Goal: Information Seeking & Learning: Compare options

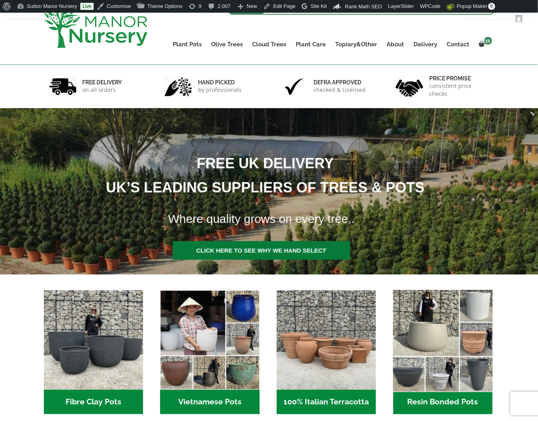
scroll to position [79, 0]
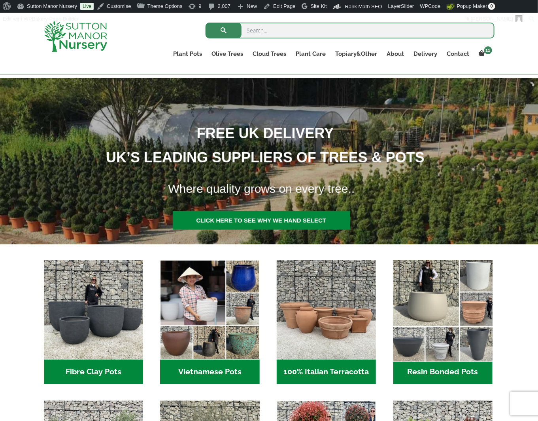
click at [470, 319] on img "Visit product category Resin Bonded Pots" at bounding box center [443, 310] width 104 height 104
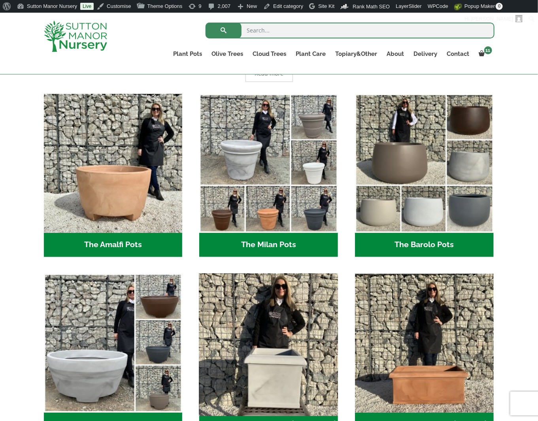
click at [255, 334] on img "Visit product category The Como Cube Pots 45 (All Colours)" at bounding box center [269, 343] width 146 height 146
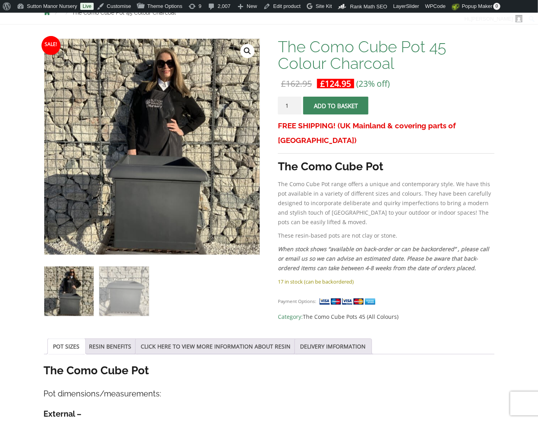
scroll to position [197, 0]
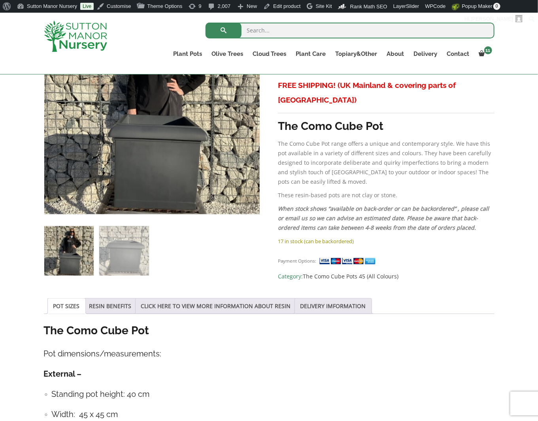
click at [172, 31] on div "Search for:" at bounding box center [316, 33] width 358 height 24
click at [256, 37] on input "search" at bounding box center [350, 31] width 289 height 16
type input "PISA"
click at [206, 23] on button "submit" at bounding box center [224, 31] width 36 height 16
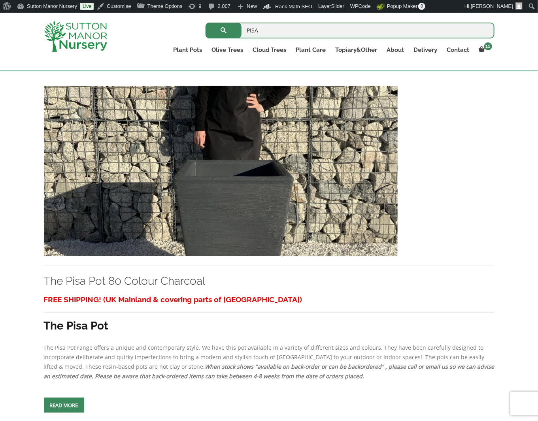
scroll to position [158, 0]
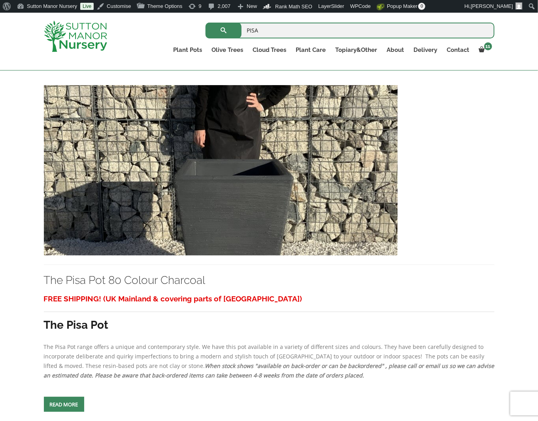
click at [240, 220] on img at bounding box center [221, 170] width 354 height 170
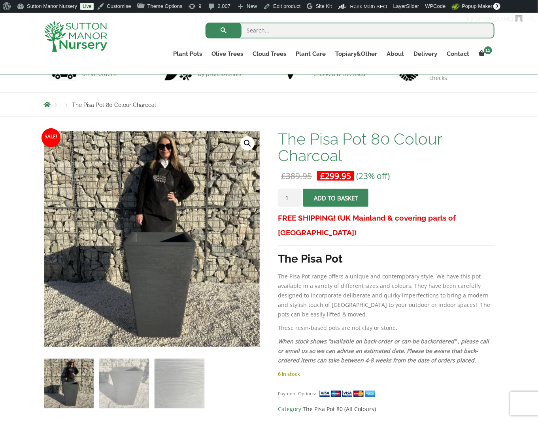
click at [281, 32] on input "search" at bounding box center [350, 31] width 289 height 16
type input "[PERSON_NAME]"
click at [206, 23] on button "submit" at bounding box center [224, 31] width 36 height 16
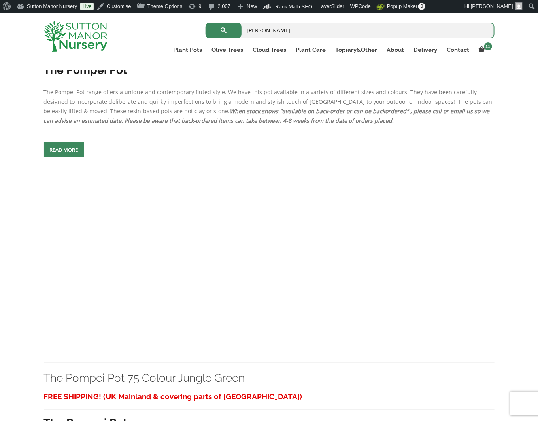
scroll to position [475, 0]
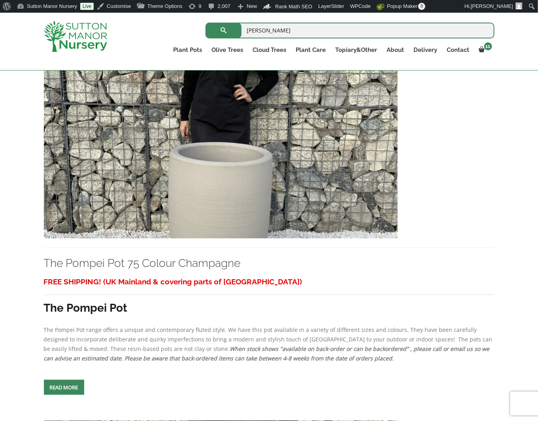
click at [236, 186] on img at bounding box center [221, 153] width 354 height 170
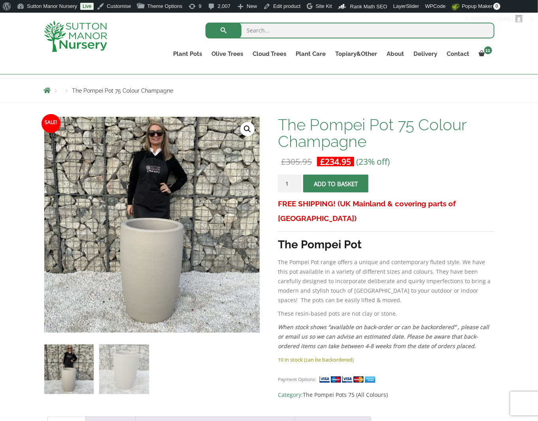
click at [250, 23] on input "search" at bounding box center [350, 31] width 289 height 16
type input "alfresco"
click at [206, 23] on button "submit" at bounding box center [224, 31] width 36 height 16
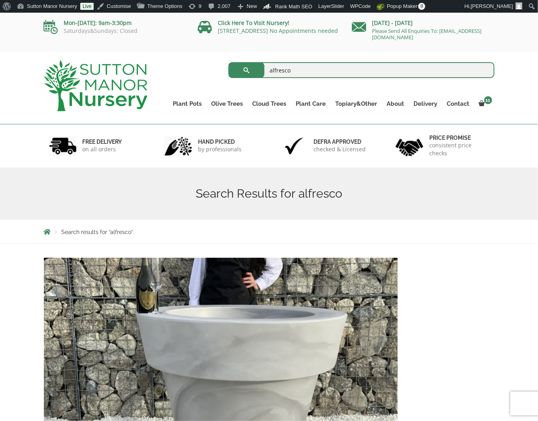
click at [332, 394] on img at bounding box center [221, 343] width 354 height 170
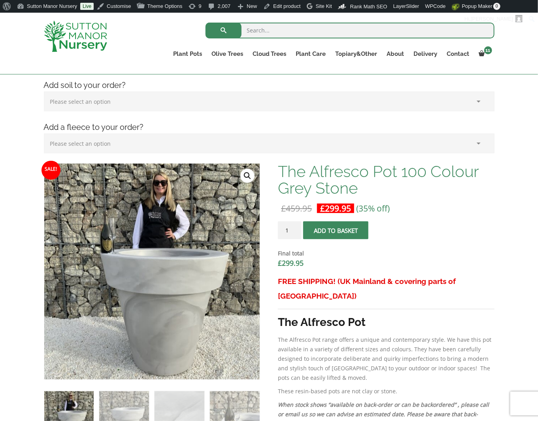
scroll to position [119, 0]
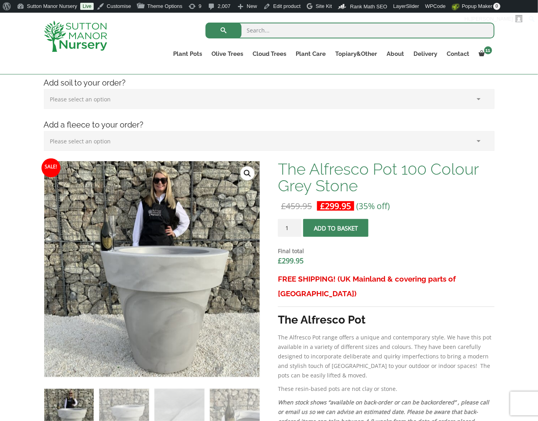
click at [89, 30] on img at bounding box center [75, 36] width 63 height 31
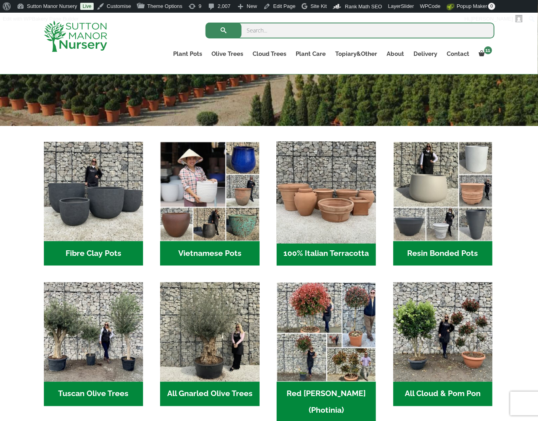
click at [348, 210] on img "Visit product category 100% Italian Terracotta" at bounding box center [327, 191] width 104 height 104
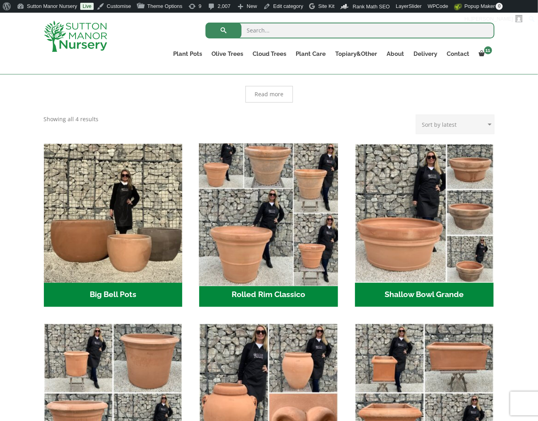
click at [273, 208] on img "Visit product category Rolled Rim Classico" at bounding box center [269, 213] width 146 height 146
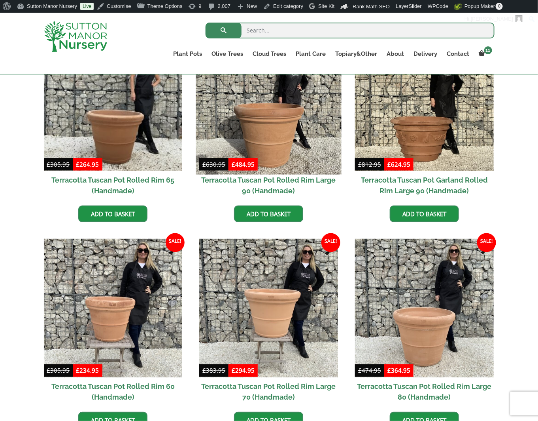
scroll to position [421, 0]
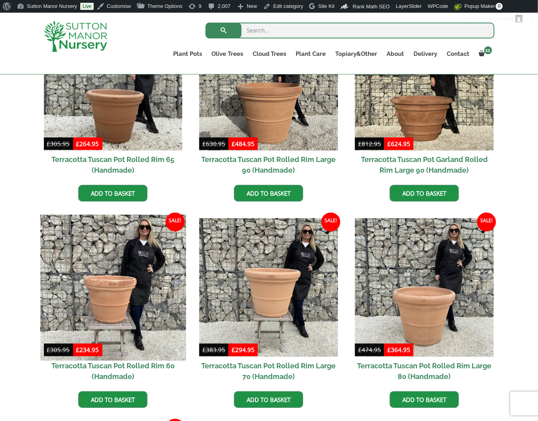
click at [111, 295] on img at bounding box center [113, 287] width 146 height 146
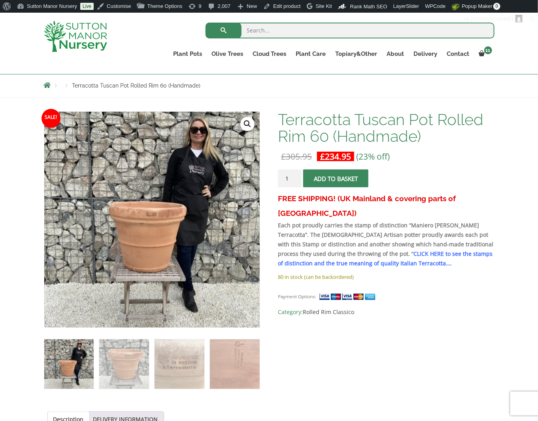
scroll to position [79, 0]
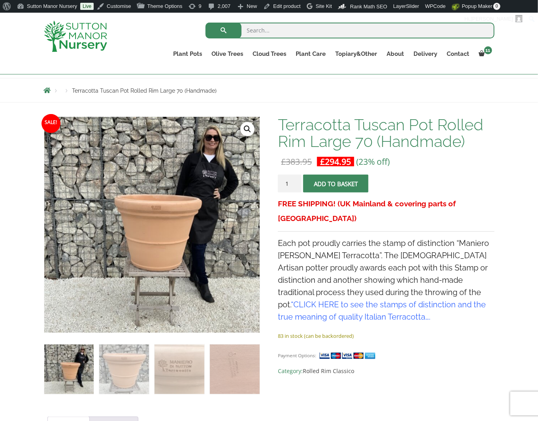
scroll to position [79, 0]
click at [419, 300] on link "CLICK HERE to see the stamps of distinction and the true meaning of quality Ita…" at bounding box center [382, 311] width 208 height 22
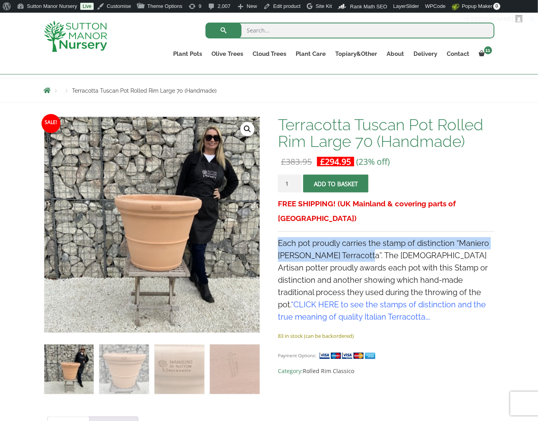
drag, startPoint x: 279, startPoint y: 227, endPoint x: 357, endPoint y: 242, distance: 79.8
click at [357, 242] on span "Each pot proudly carries the stamp of distinction “Maniero Di Sutton Terracotta…" at bounding box center [383, 279] width 211 height 83
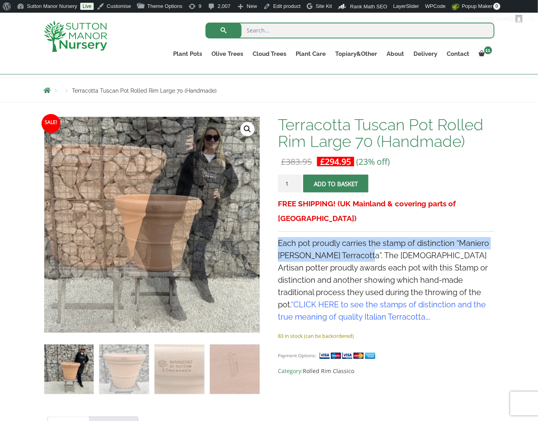
click at [390, 238] on span "Each pot proudly carries the stamp of distinction “Maniero Di Sutton Terracotta…" at bounding box center [383, 279] width 211 height 83
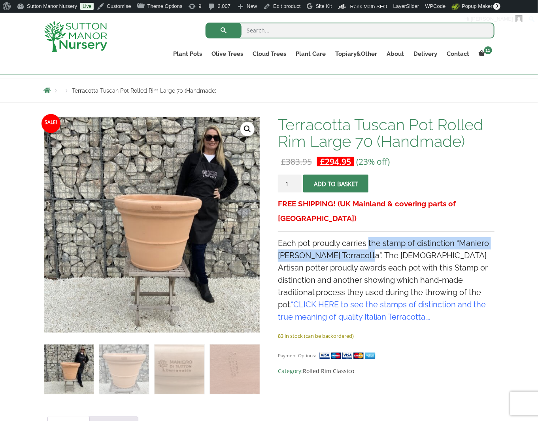
drag, startPoint x: 370, startPoint y: 226, endPoint x: 355, endPoint y: 238, distance: 18.8
click at [355, 238] on span "Each pot proudly carries the stamp of distinction “Maniero Di Sutton Terracotta…" at bounding box center [383, 279] width 211 height 83
copy span "the stamp of distinction “Maniero Di Sutton Terracotta”."
click at [439, 300] on link "CLICK HERE to see the stamps of distinction and the true meaning of quality Ita…" at bounding box center [382, 311] width 208 height 22
click at [80, 38] on img at bounding box center [75, 36] width 63 height 31
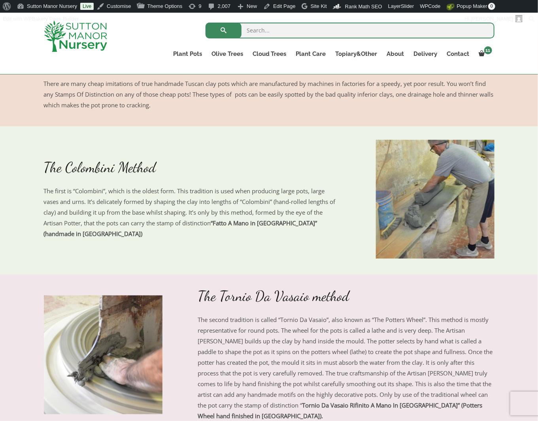
scroll to position [356, 0]
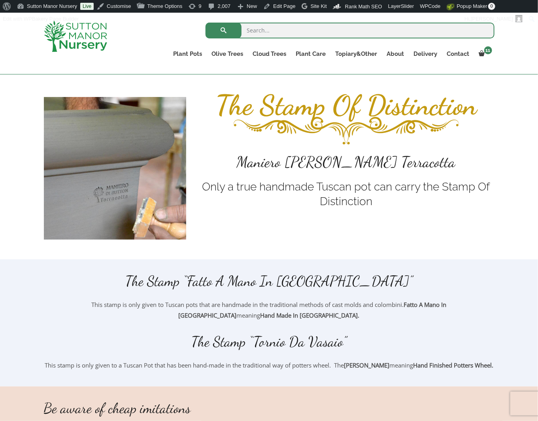
click at [272, 260] on div "The Stamp “Fatto A Mano In Toscana” This stamp is only given to Tuscan pots tha…" at bounding box center [269, 322] width 538 height 127
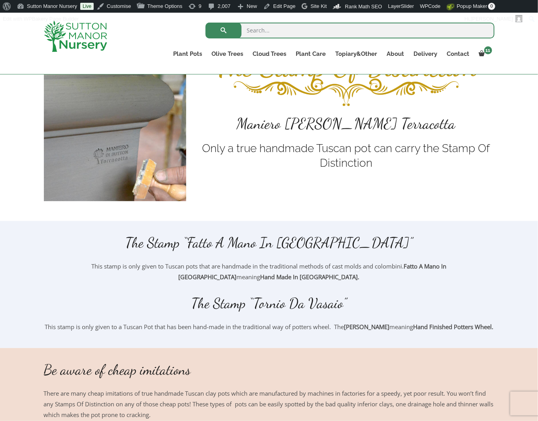
scroll to position [197, 0]
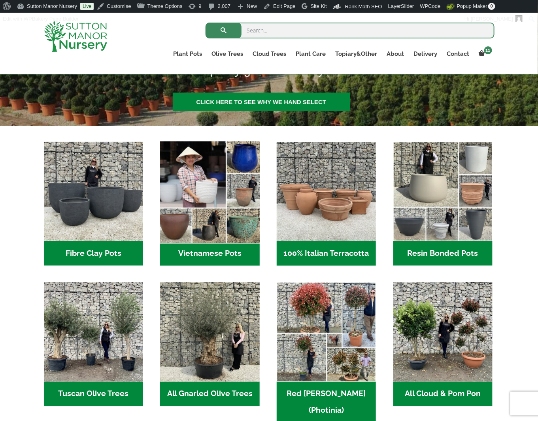
click at [210, 215] on img "Visit product category Vietnamese Pots" at bounding box center [210, 191] width 104 height 104
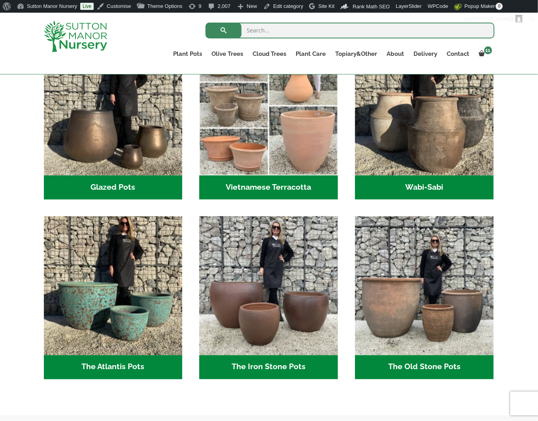
scroll to position [277, 0]
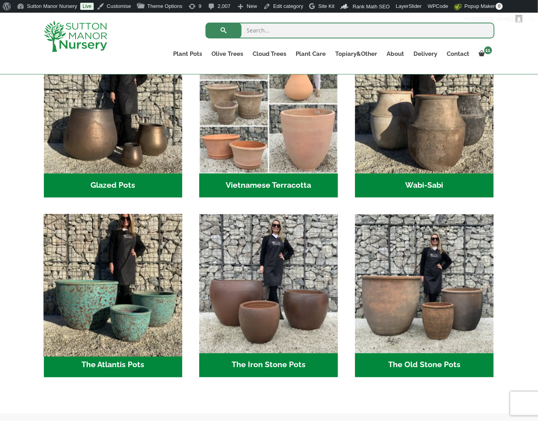
click at [87, 308] on img "Visit product category The Atlantis Pots" at bounding box center [113, 283] width 146 height 146
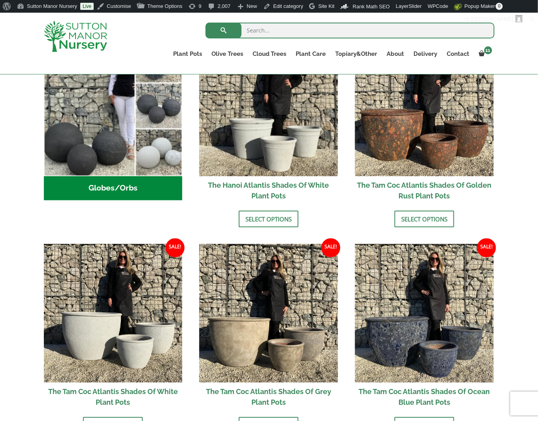
scroll to position [302, 0]
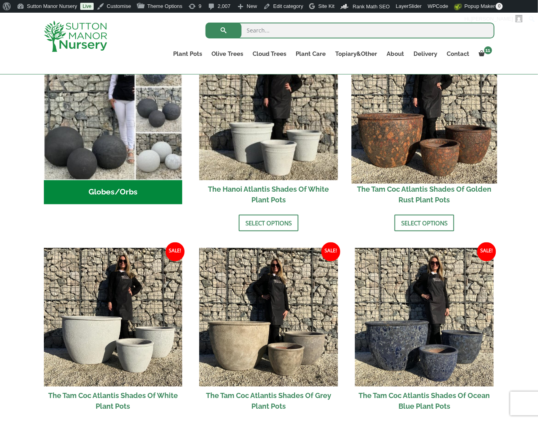
click at [449, 129] on img at bounding box center [425, 111] width 146 height 146
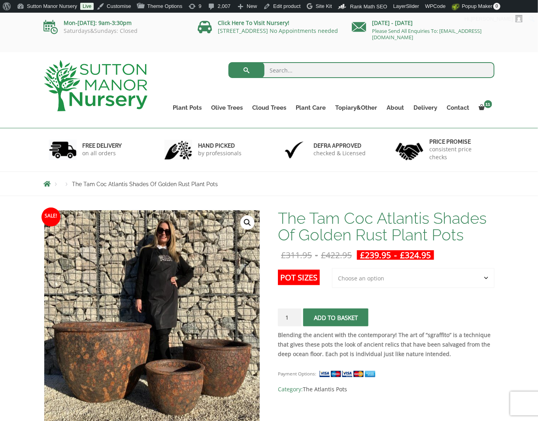
drag, startPoint x: 354, startPoint y: 298, endPoint x: 341, endPoint y: 300, distance: 12.8
click at [355, 298] on td "Choose an option 3rd to Largest Pot In The Picture 2nd to Largest Pot In The Pi…" at bounding box center [413, 285] width 163 height 35
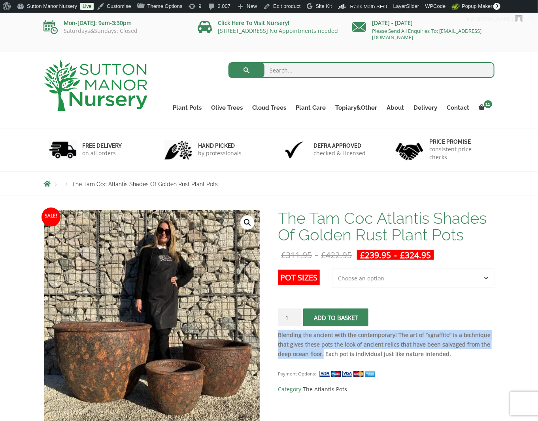
drag, startPoint x: 324, startPoint y: 351, endPoint x: 278, endPoint y: 331, distance: 50.1
click at [278, 331] on strong "Blending the ancient with the contemporary! The art of “sgraffito” is a techniq…" at bounding box center [384, 344] width 213 height 27
copy strong "Blending the ancient with the contemporary! The art of “sgraffito” is a techniq…"
click at [85, 88] on img at bounding box center [96, 85] width 104 height 51
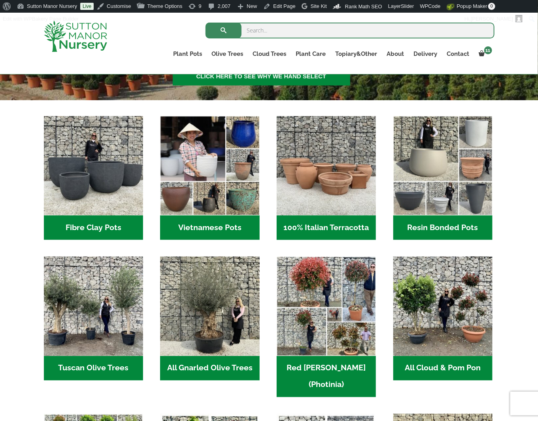
scroll to position [237, 0]
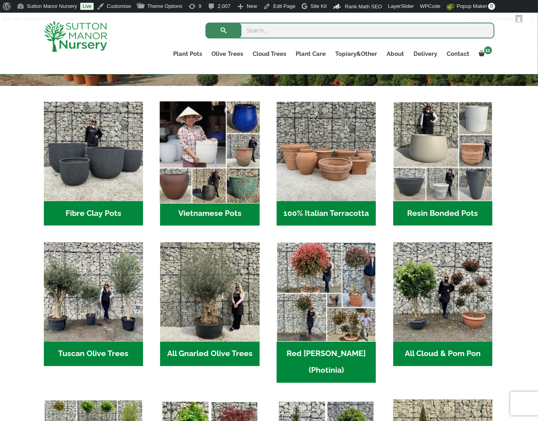
click at [220, 155] on img "Visit product category Vietnamese Pots" at bounding box center [210, 151] width 104 height 104
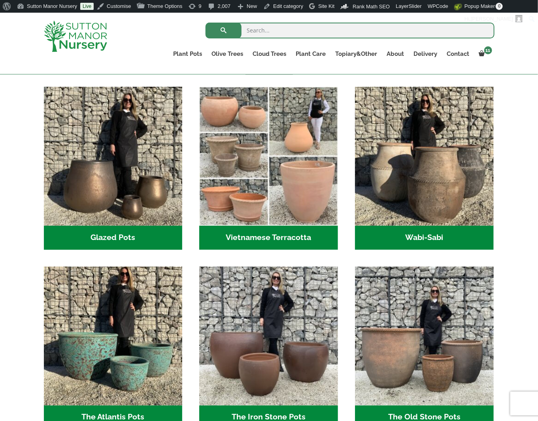
scroll to position [237, 0]
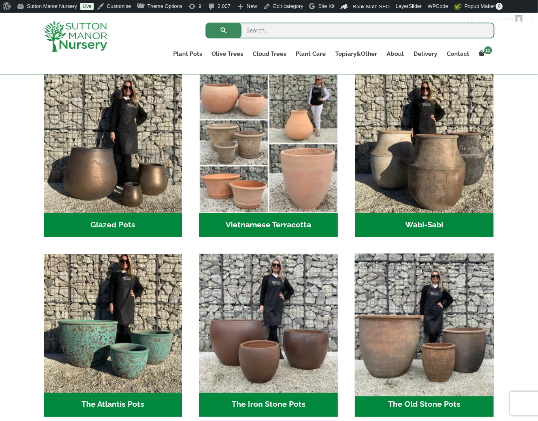
click at [401, 308] on img "Visit product category The Old Stone Pots" at bounding box center [425, 323] width 146 height 146
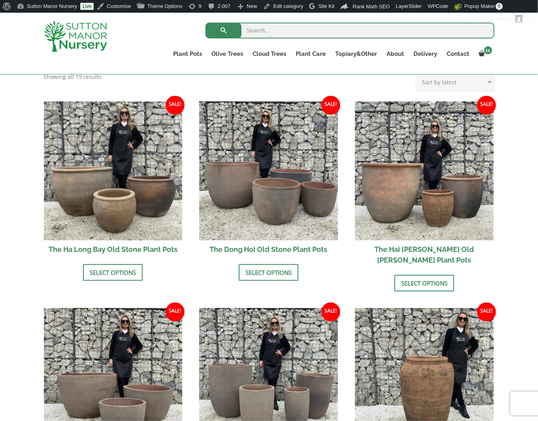
scroll to position [277, 0]
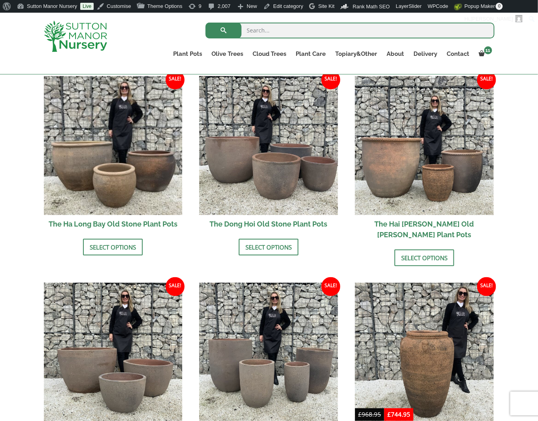
click at [32, 245] on div "Old Stone (Black Vietnamese Clay) Vietnamese artisan pottery is a tradition tha…" at bounding box center [269, 324] width 538 height 736
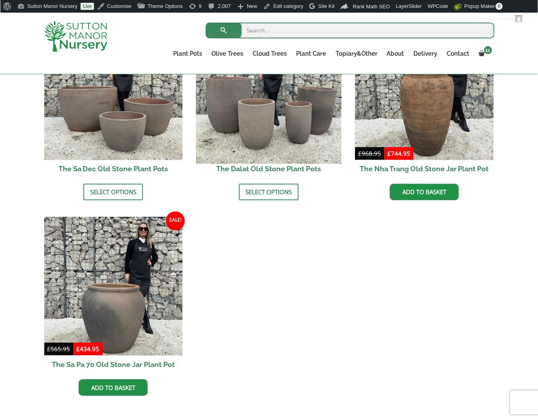
scroll to position [554, 0]
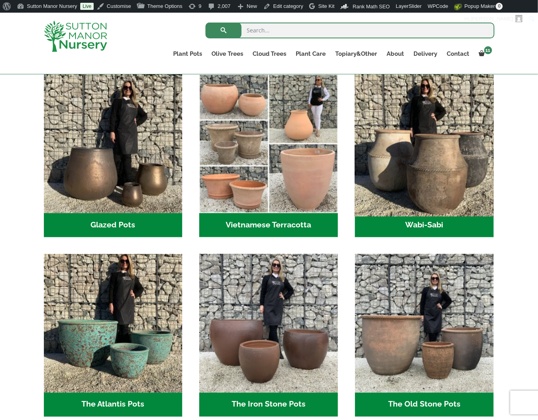
click at [432, 168] on img "Visit product category Wabi-Sabi" at bounding box center [425, 144] width 146 height 146
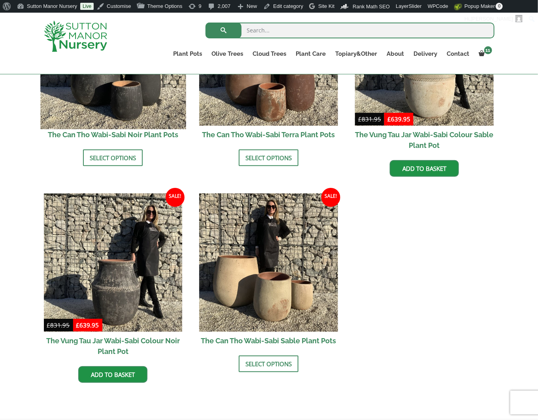
scroll to position [910, 0]
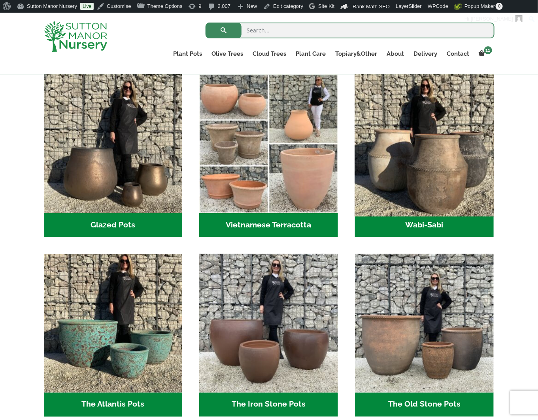
click at [379, 171] on img "Visit product category Wabi-Sabi" at bounding box center [425, 144] width 146 height 146
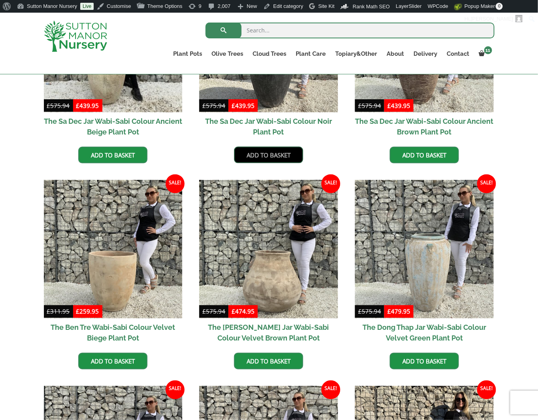
scroll to position [317, 0]
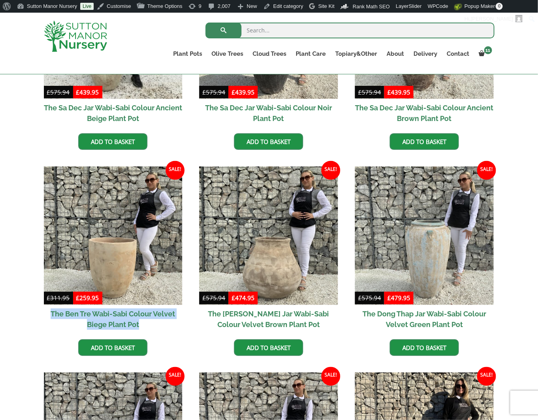
drag, startPoint x: 39, startPoint y: 306, endPoint x: 155, endPoint y: 326, distance: 117.6
copy h2 "The Ben Tre Wabi-Sabi Colour Velvet Biege Plant Pot"
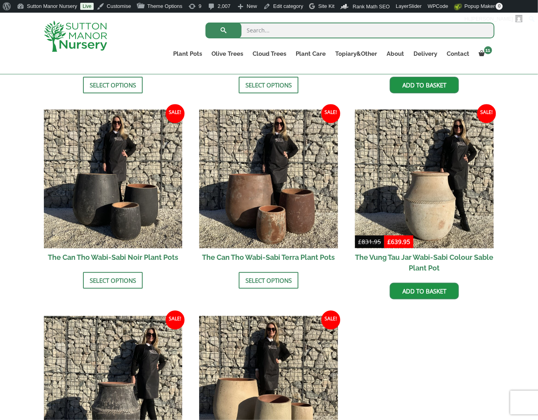
scroll to position [791, 0]
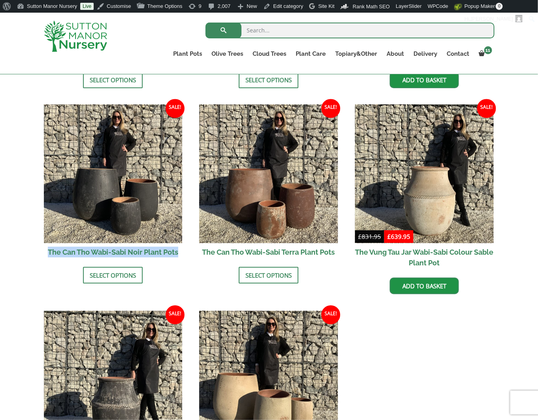
drag, startPoint x: 42, startPoint y: 254, endPoint x: 182, endPoint y: 253, distance: 139.3
copy h2 "The Can Tho Wabi-Sabi Noir Plant Pots"
drag, startPoint x: 193, startPoint y: 250, endPoint x: 338, endPoint y: 256, distance: 144.5
click at [338, 256] on ul "Sale! £ 575.94 Original price was: £575.94. £ 439.95 Current price is: £439.95.…" at bounding box center [269, 1] width 451 height 1031
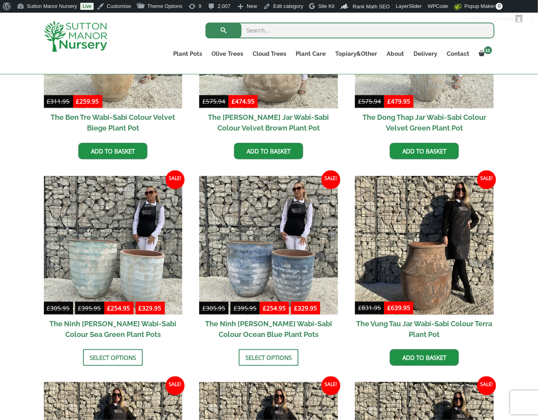
scroll to position [514, 0]
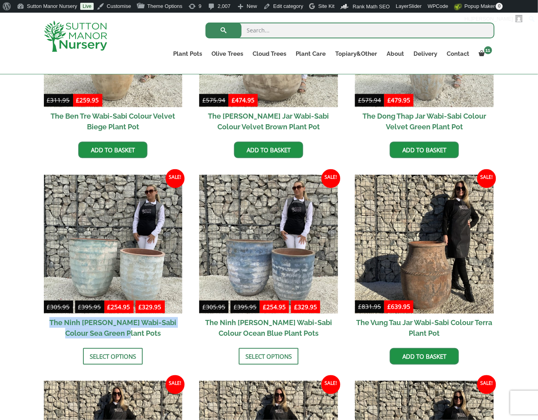
drag, startPoint x: 38, startPoint y: 318, endPoint x: 157, endPoint y: 331, distance: 119.8
click at [157, 331] on div "Vietnamese Pots The Iron Stone Pots The Old Stone Pots The Atlantis Pots Wabi-S…" at bounding box center [269, 266] width 463 height 1078
copy h2 "The Ninh Binh Wabi-Sabi Colour Sea Green Plant Pots"
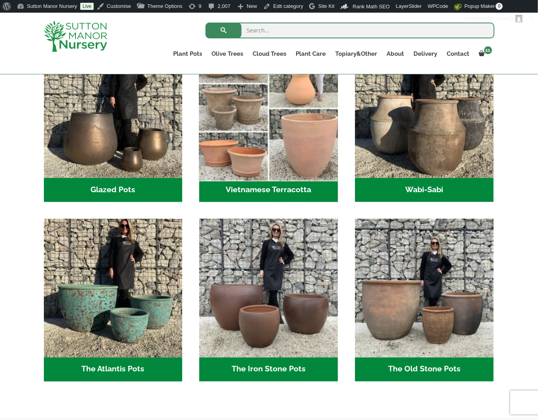
scroll to position [277, 0]
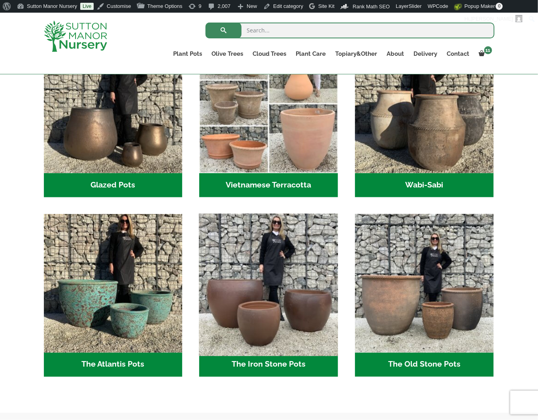
click at [269, 300] on img "Visit product category The Iron Stone Pots" at bounding box center [269, 283] width 146 height 146
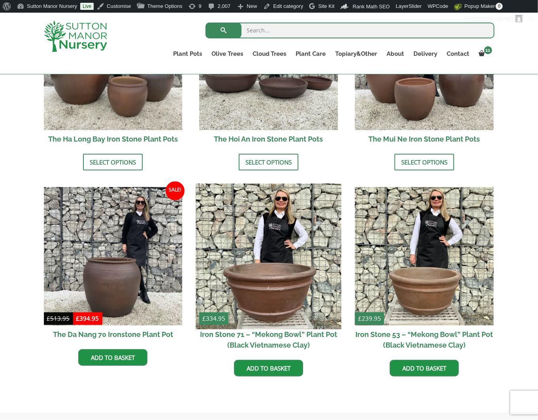
scroll to position [277, 0]
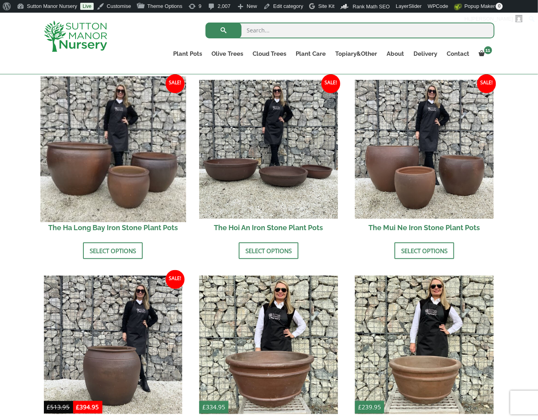
click at [102, 176] on img at bounding box center [113, 149] width 146 height 146
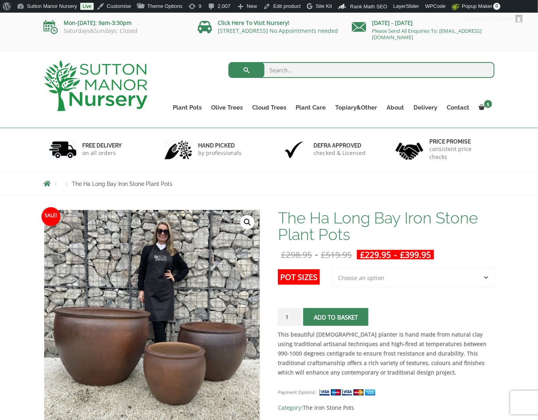
click at [369, 190] on div "Products The Ha Long Bay Iron Stone Plant Pots" at bounding box center [269, 184] width 463 height 24
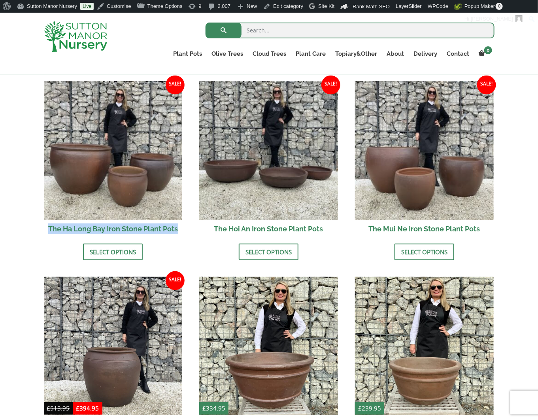
drag, startPoint x: 40, startPoint y: 224, endPoint x: 184, endPoint y: 230, distance: 144.2
click at [184, 230] on div "Ironstone (Black Vietnamese Clay) Vietnamese artisan pottery is a tradition tha…" at bounding box center [269, 230] width 463 height 529
copy h2 "The Ha Long Bay Iron Stone Plant Pots"
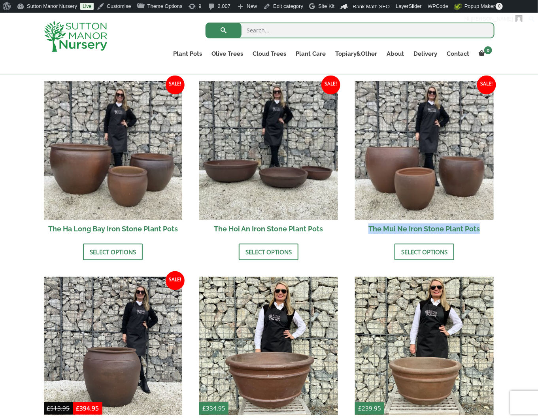
drag, startPoint x: 350, startPoint y: 229, endPoint x: 483, endPoint y: 229, distance: 132.5
click at [483, 229] on ul "Sale! £ 298.95 - £ 519.95 £ 229.95 - £ 399.95 The Ha Long Bay Iron Stone Plant …" at bounding box center [269, 282] width 451 height 402
copy h2 "The Mui Ne Iron Stone Plant Pots"
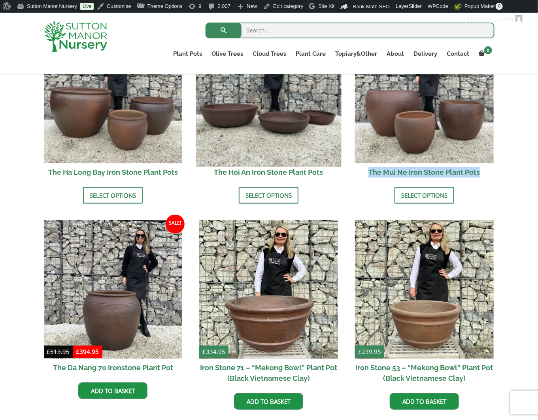
scroll to position [355, 0]
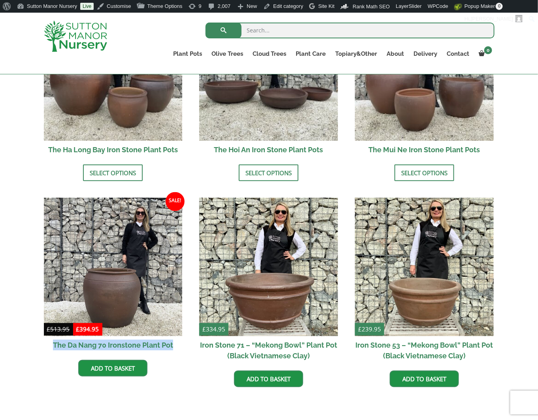
drag, startPoint x: 42, startPoint y: 343, endPoint x: 176, endPoint y: 346, distance: 134.6
click at [176, 346] on div "Ironstone (Black Vietnamese Clay) Vietnamese artisan pottery is a tradition tha…" at bounding box center [269, 150] width 463 height 529
copy h2 "The Da Nang 70 Ironstone Plant Pot"
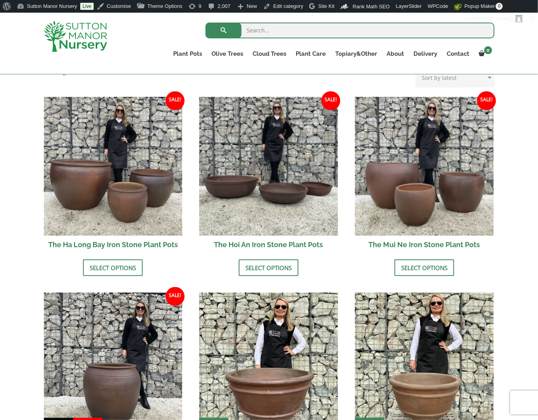
scroll to position [236, 0]
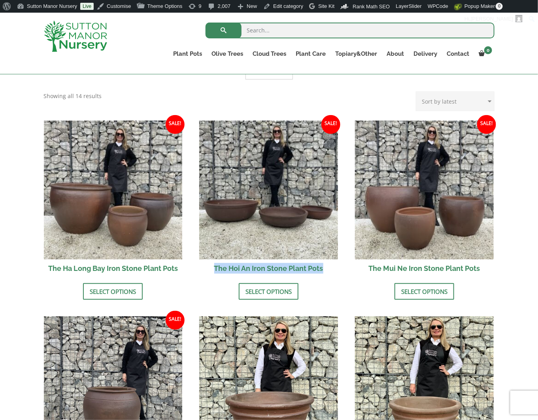
drag, startPoint x: 197, startPoint y: 264, endPoint x: 330, endPoint y: 268, distance: 133.0
click at [330, 268] on ul "Sale! £ 298.95 - £ 519.95 £ 229.95 - £ 399.95 The Ha Long Bay Iron Stone Plant …" at bounding box center [269, 322] width 451 height 402
copy h2 "The Hoi An Iron Stone Plant Pots"
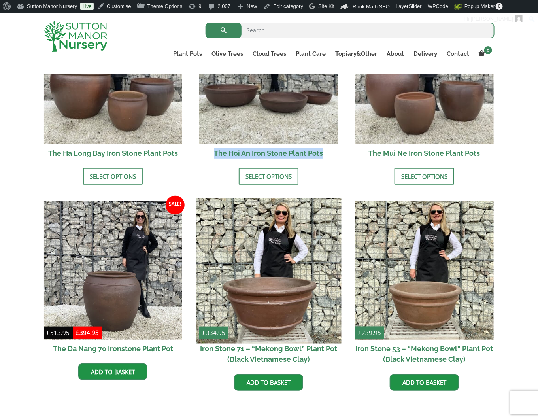
scroll to position [355, 0]
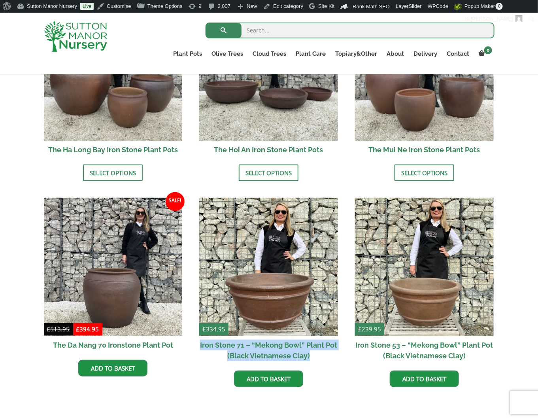
drag, startPoint x: 195, startPoint y: 343, endPoint x: 324, endPoint y: 355, distance: 129.1
click at [324, 355] on ul "Sale! £ 298.95 - £ 519.95 £ 229.95 - £ 399.95 The Ha Long Bay Iron Stone Plant …" at bounding box center [269, 203] width 451 height 402
copy h2 "Iron Stone 71 – “Mekong Bowl” Plant Pot (Black Vietnamese Clay)"
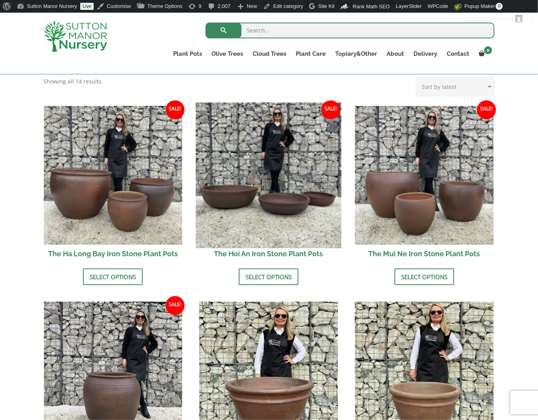
scroll to position [197, 0]
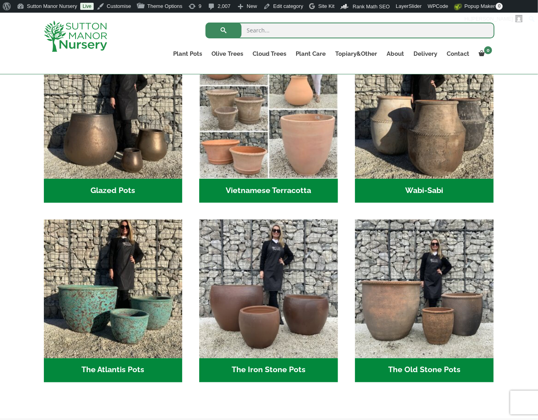
scroll to position [271, 0]
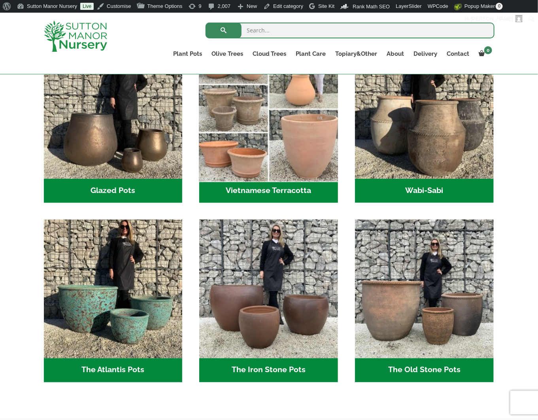
click at [233, 167] on img "Visit product category Vietnamese Terracotta" at bounding box center [269, 109] width 146 height 146
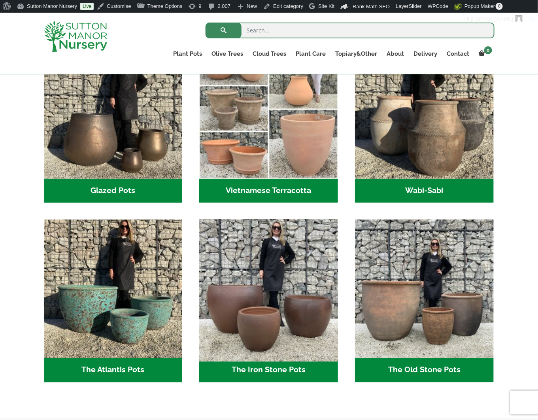
scroll to position [0, 0]
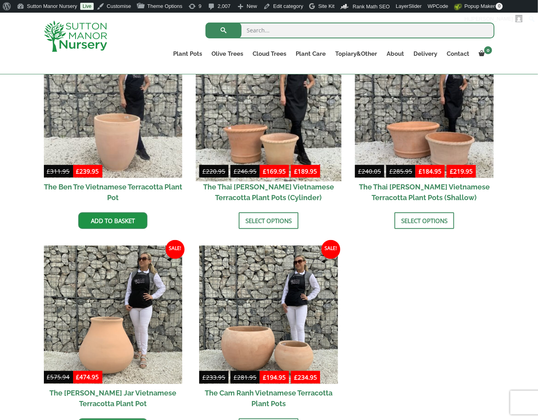
scroll to position [263, 0]
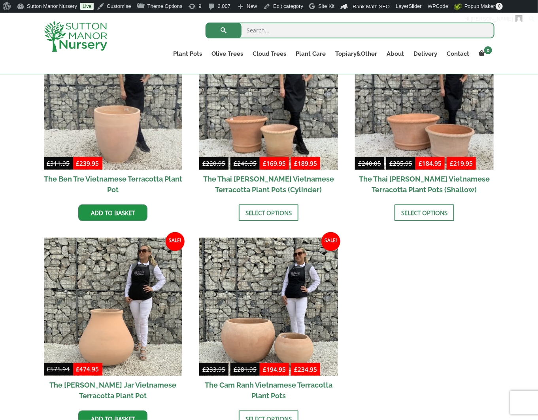
scroll to position [223, 0]
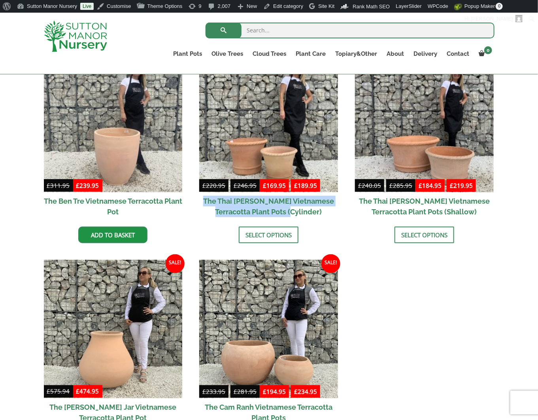
drag, startPoint x: 197, startPoint y: 198, endPoint x: 336, endPoint y: 210, distance: 138.6
click at [336, 210] on ul "Sale! £ 311.95 Original price was: £311.95. £ 239.95 Current price is: £239.95.…" at bounding box center [269, 259] width 451 height 413
copy h2 "The Thai Binh Vietnamese Terracotta Plant Pots (Cylinder)"
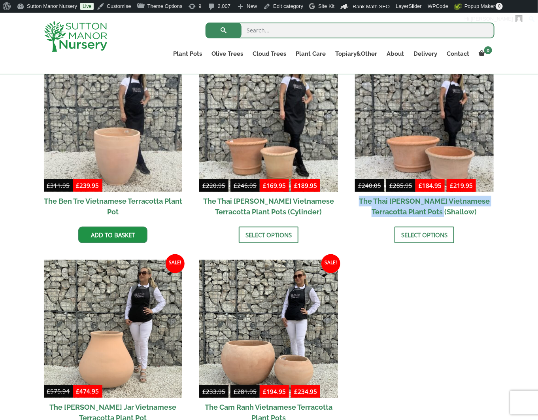
drag, startPoint x: 353, startPoint y: 197, endPoint x: 471, endPoint y: 209, distance: 118.5
click at [471, 209] on ul "Sale! £ 311.95 Original price was: £311.95. £ 239.95 Current price is: £239.95.…" at bounding box center [269, 259] width 451 height 413
copy h2 "The Thai Binh Vietnamese Terracotta Plant Pots (Shallow)"
click at [421, 303] on ul "Sale! £ 311.95 Original price was: £311.95. £ 239.95 Current price is: £239.95.…" at bounding box center [269, 259] width 451 height 413
drag, startPoint x: 40, startPoint y: 198, endPoint x: 181, endPoint y: 222, distance: 143.2
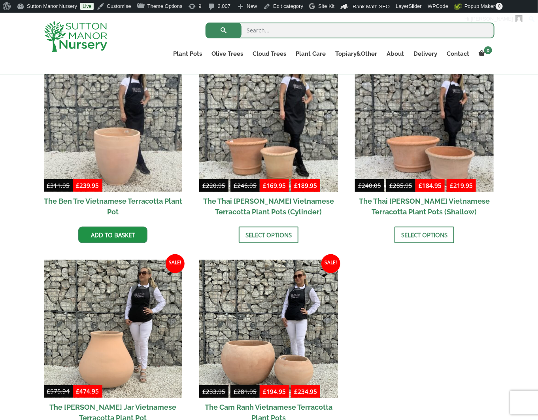
click at [181, 222] on div "Vietnamese Pots The Iron Stone Pots The Old Stone Pots The Atlantis Pots Wabi-S…" at bounding box center [269, 247] width 463 height 459
click at [181, 222] on li "Sale! £ 311.95 Original price was: £311.95. £ 239.95 Current price is: £239.95.…" at bounding box center [113, 148] width 139 height 190
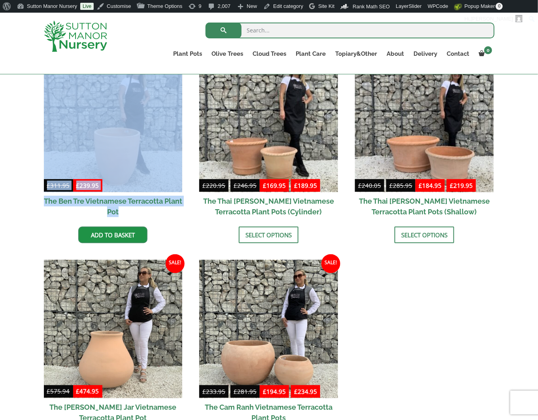
drag, startPoint x: 36, startPoint y: 195, endPoint x: 152, endPoint y: 211, distance: 117.4
click at [152, 211] on div "Vietnamese Pots The Iron Stone Pots The Old Stone Pots The Atlantis Pots Wabi-S…" at bounding box center [269, 247] width 538 height 475
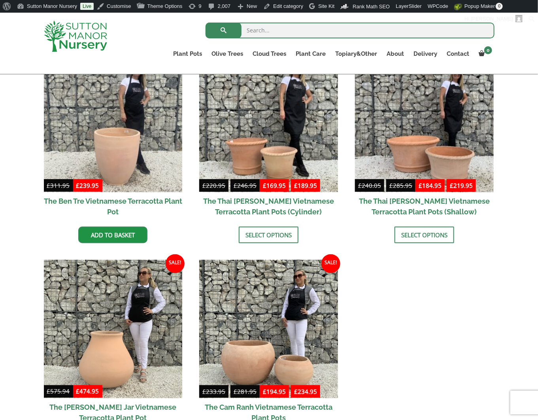
click at [22, 206] on div "Vietnamese Pots The Iron Stone Pots The Old Stone Pots The Atlantis Pots Wabi-S…" at bounding box center [269, 247] width 538 height 475
drag, startPoint x: 38, startPoint y: 198, endPoint x: 146, endPoint y: 210, distance: 108.3
click at [146, 210] on div "Vietnamese Pots The Iron Stone Pots The Old Stone Pots The Atlantis Pots Wabi-S…" at bounding box center [269, 247] width 463 height 459
copy h2 "The Ben Tre Vietnamese Terracotta Plant Pot"
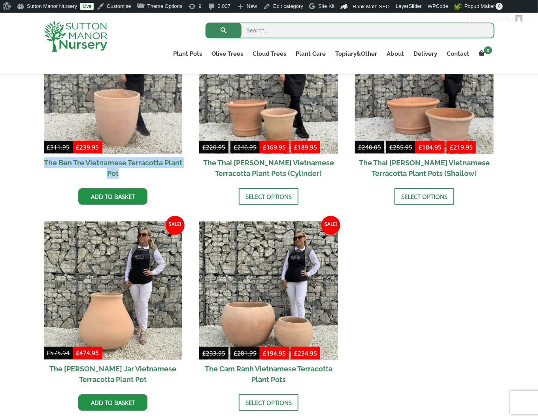
scroll to position [263, 0]
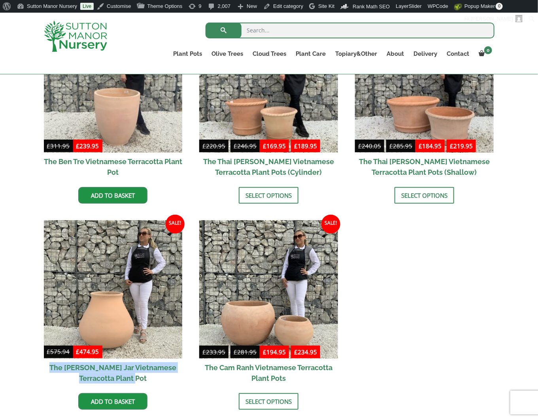
drag, startPoint x: 40, startPoint y: 362, endPoint x: 166, endPoint y: 383, distance: 128.3
click at [166, 383] on div "Vietnamese Pots The Iron Stone Pots The Old Stone Pots The Atlantis Pots Wabi-S…" at bounding box center [269, 208] width 463 height 459
copy h2 "The Binh Duong Jar Vietnamese Terracotta Plant Pot"
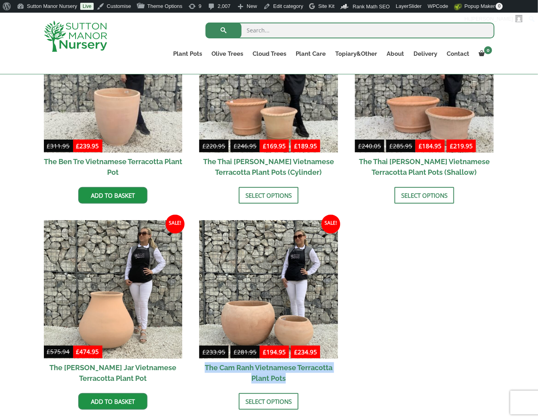
drag, startPoint x: 197, startPoint y: 366, endPoint x: 294, endPoint y: 377, distance: 97.3
click at [294, 377] on ul "Sale! £ 311.95 Original price was: £311.95. £ 239.95 Current price is: £239.95.…" at bounding box center [269, 220] width 451 height 413
copy h2 "The Cam Ranh Vietnamese Terracotta Plant Pots"
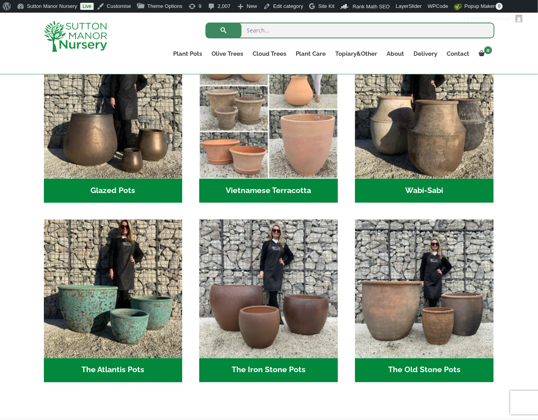
scroll to position [277, 0]
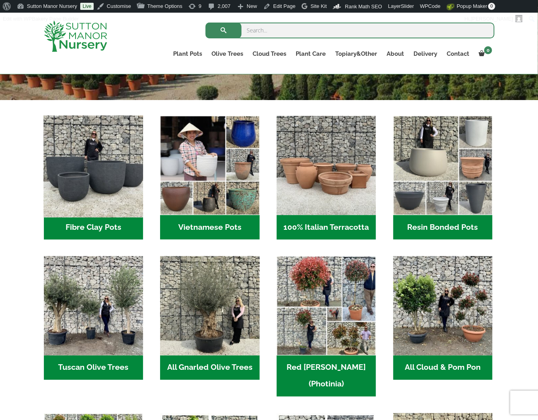
click at [81, 174] on img "Visit product category Fibre Clay Pots" at bounding box center [93, 166] width 104 height 104
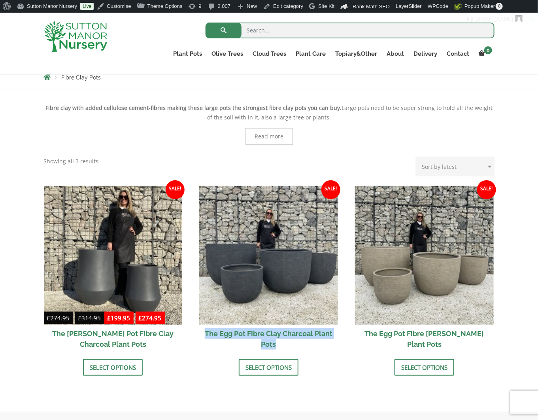
drag, startPoint x: 198, startPoint y: 331, endPoint x: 315, endPoint y: 347, distance: 117.8
click at [315, 347] on ul "Sale! £ 274.95 - £ 314.95 £ 199.95 - £ 274.95 The [PERSON_NAME] Pot Fibre Clay …" at bounding box center [269, 289] width 451 height 206
copy h2 "The Egg Pot Fibre Clay Charcoal Plant Pots"
click at [361, 368] on li "Sale! £ 357.95 - £ 512.95 £ 294.95 - £ 474.95 The Egg Pot Fibre [PERSON_NAME] P…" at bounding box center [424, 281] width 139 height 190
drag, startPoint x: 352, startPoint y: 335, endPoint x: 465, endPoint y: 346, distance: 113.3
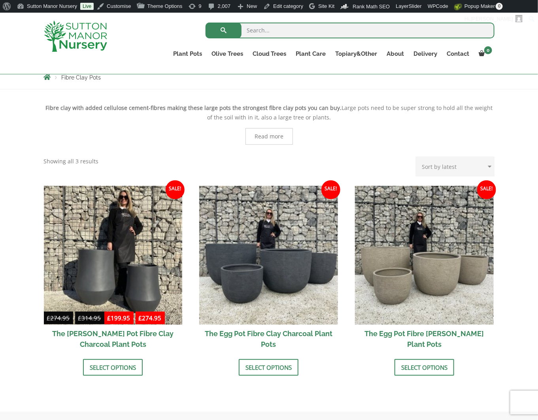
click at [465, 346] on ul "Sale! £ 274.95 - £ 314.95 £ 199.95 - £ 274.95 The [PERSON_NAME] Pot Fibre Clay …" at bounding box center [269, 289] width 451 height 206
copy h2 "The Egg Pot Fibre [PERSON_NAME] Plant Pots"
drag, startPoint x: 42, startPoint y: 334, endPoint x: 152, endPoint y: 344, distance: 110.5
click at [152, 344] on div "Fibre clay with added cellulose cement-fibres making these large pots the stron…" at bounding box center [269, 250] width 463 height 306
copy h2 "The [PERSON_NAME] Pot Fibre Clay Charcoal Plant Pots"
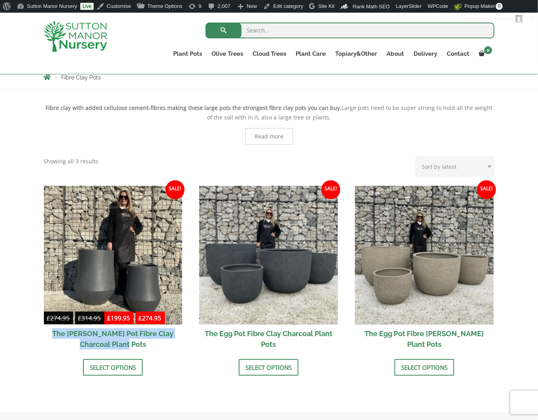
click at [70, 50] on img at bounding box center [75, 36] width 63 height 31
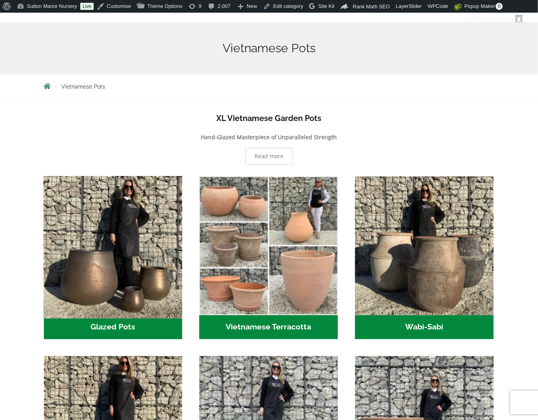
scroll to position [158, 0]
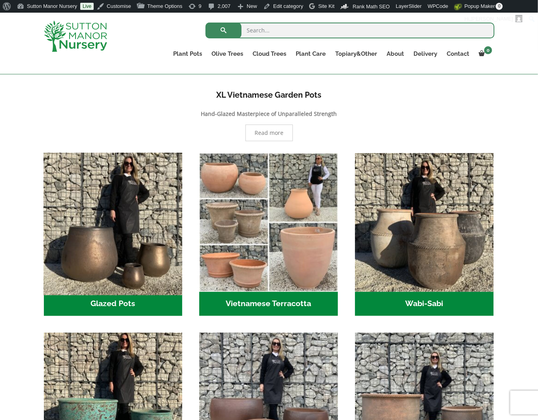
click at [124, 258] on img "Visit product category Glazed Pots" at bounding box center [113, 223] width 146 height 146
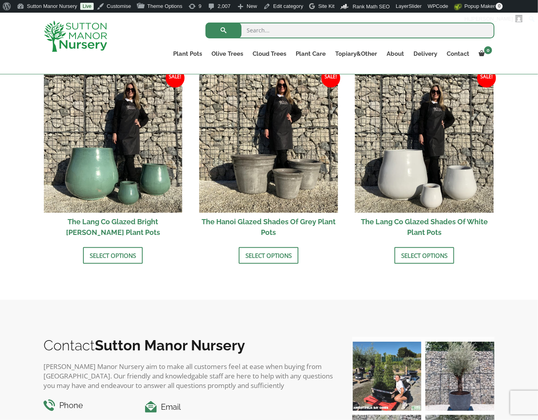
scroll to position [817, 0]
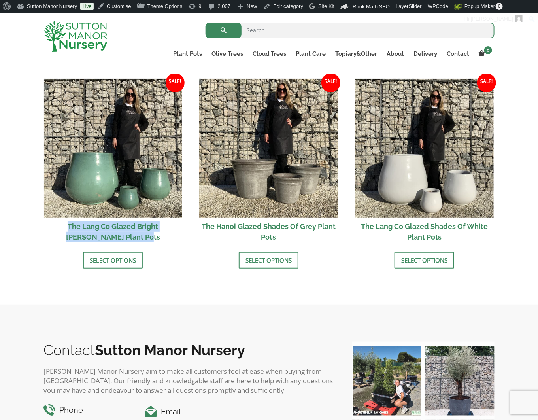
drag, startPoint x: 40, startPoint y: 225, endPoint x: 145, endPoint y: 236, distance: 105.8
copy h2 "The Lang Co Glazed Bright Olive Green Plant Pots"
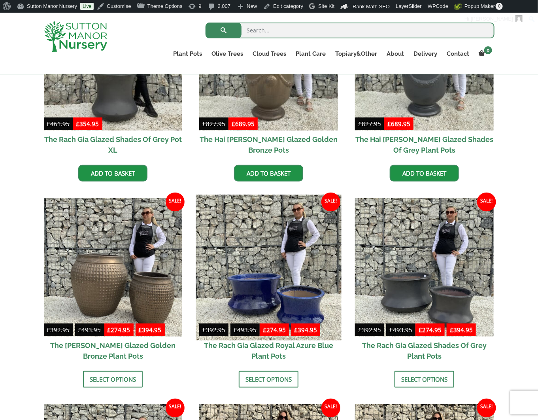
scroll to position [223, 0]
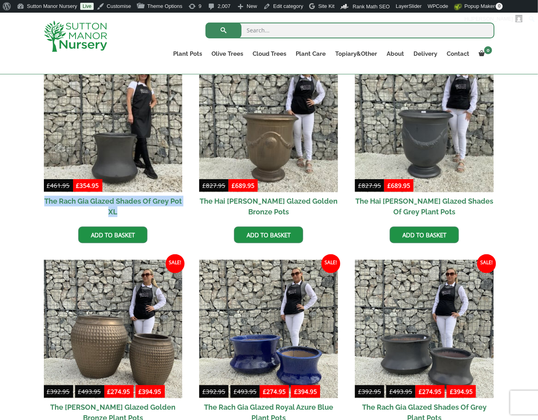
drag, startPoint x: 40, startPoint y: 198, endPoint x: 172, endPoint y: 213, distance: 133.0
copy h2 "The Rach Gia Glazed Shades Of Grey Pot XL"
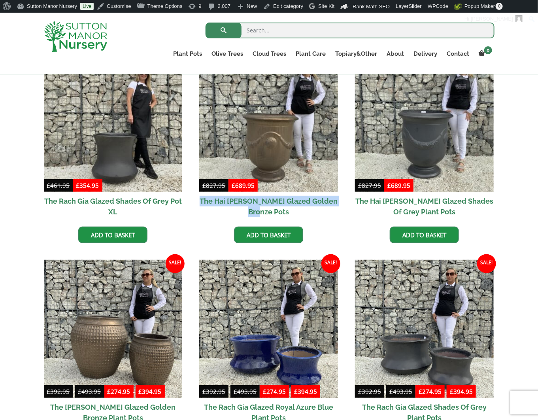
drag, startPoint x: 195, startPoint y: 197, endPoint x: 311, endPoint y: 217, distance: 117.7
copy h2 "The Hai Duong Glazed Golden Bronze Pots"
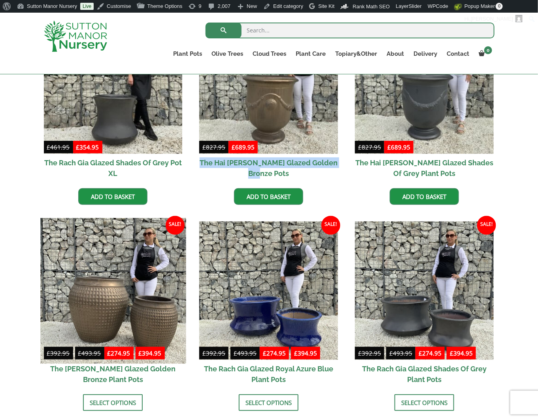
scroll to position [263, 0]
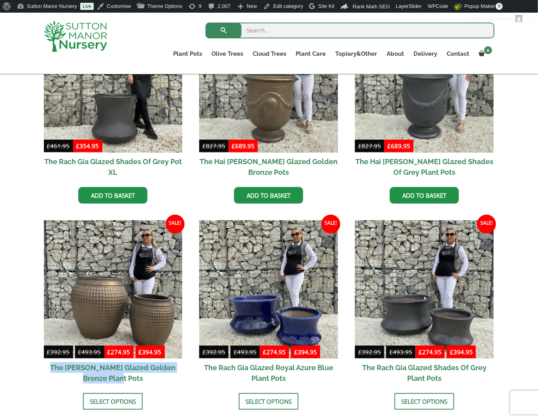
drag, startPoint x: 39, startPoint y: 365, endPoint x: 156, endPoint y: 386, distance: 119.0
click at [156, 386] on div "Vietnamese Pots The Iron Stone Pots The Old Stone Pots The Atlantis Pots Wabi-S…" at bounding box center [269, 415] width 463 height 872
copy h2 "The Phu Yen Glazed Golden Bronze Plant Pots"
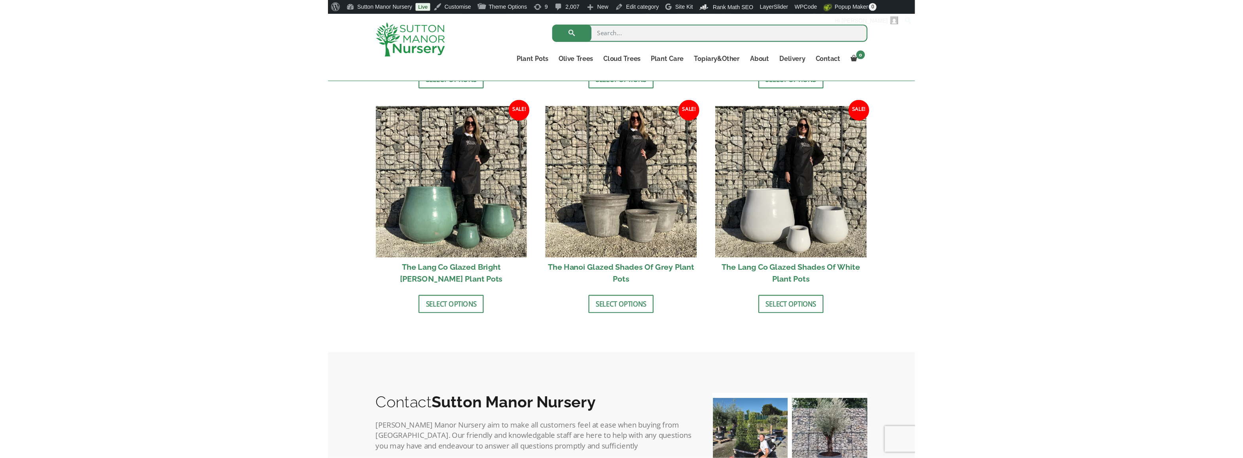
scroll to position [817, 0]
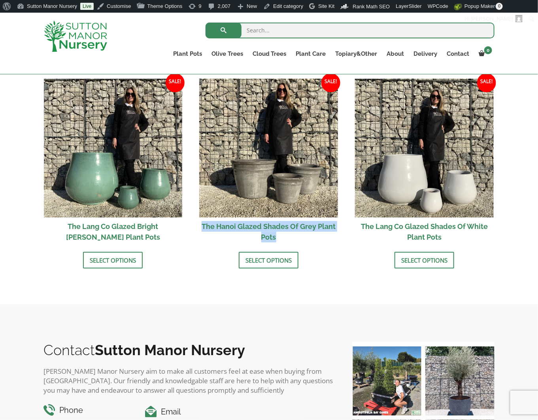
drag, startPoint x: 195, startPoint y: 224, endPoint x: 330, endPoint y: 244, distance: 135.6
copy h2 "The Hanoi Glazed Shades Of Grey Plant Pots"
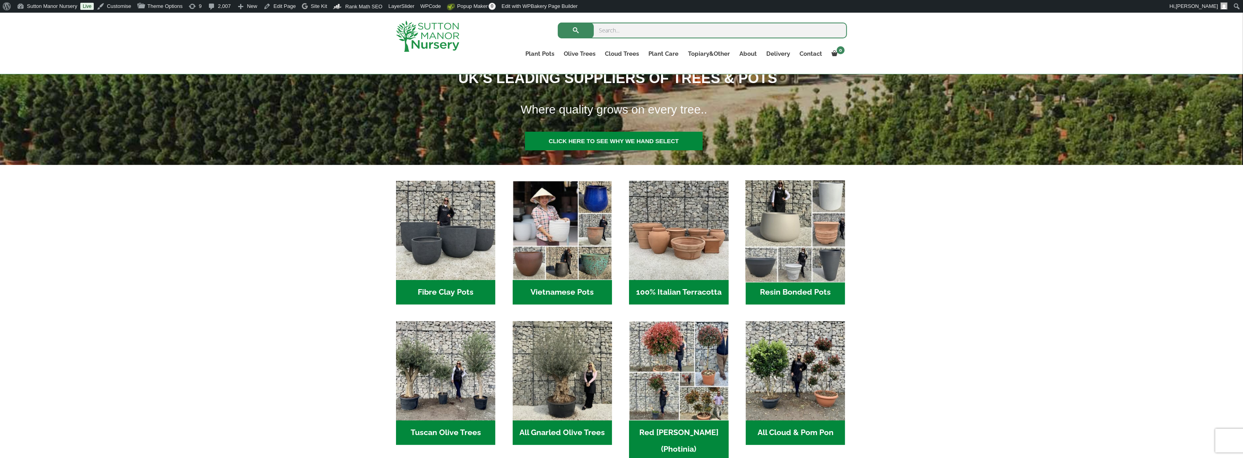
click at [818, 258] on img "Visit product category Resin Bonded Pots" at bounding box center [795, 230] width 104 height 104
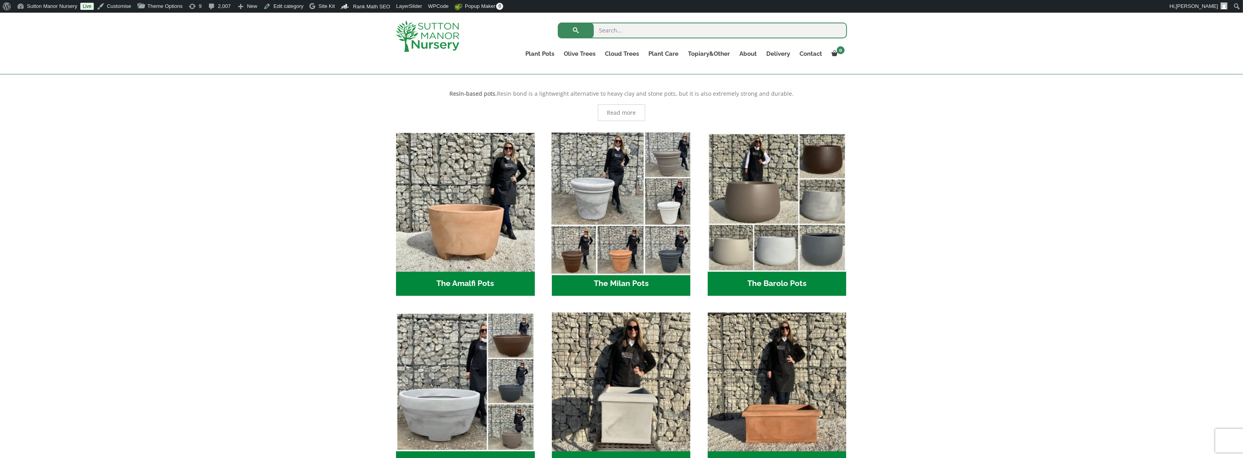
click at [620, 210] on img "Visit product category The Milan Pots" at bounding box center [621, 202] width 146 height 146
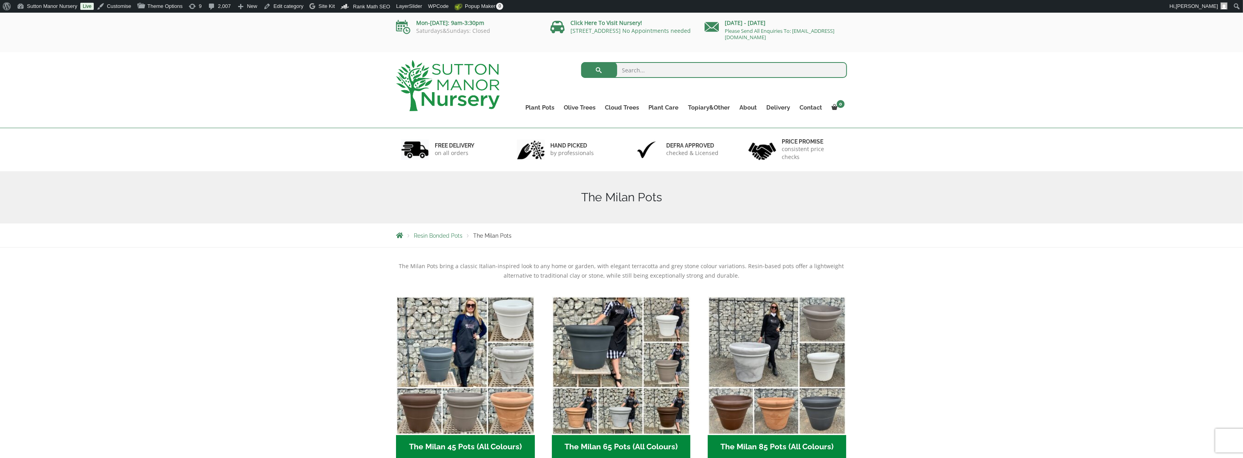
click at [438, 386] on img "Visit product category The Milan 45 Pots (All Colours)" at bounding box center [465, 365] width 139 height 139
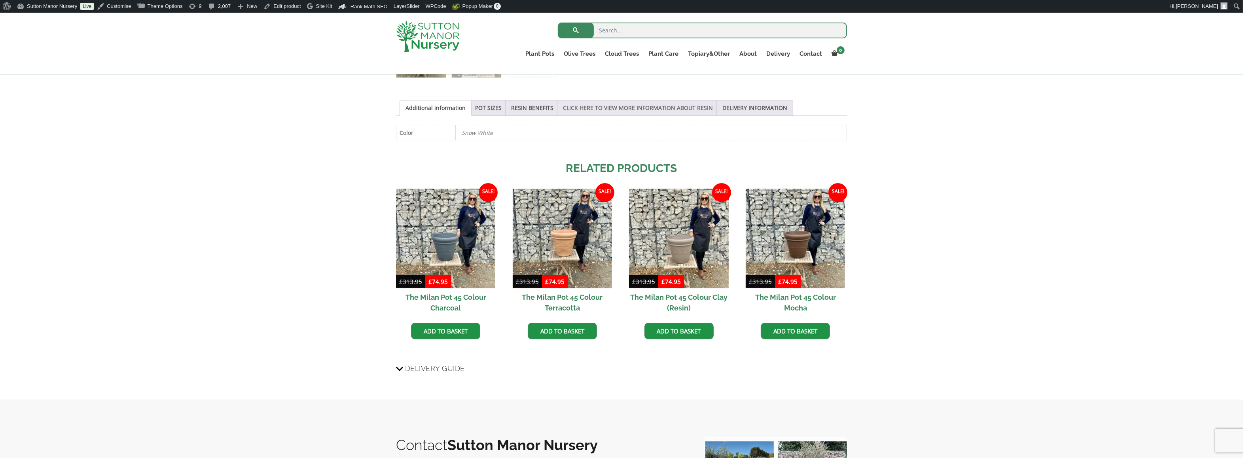
click at [586, 107] on link "CLICK HERE TO VIEW MORE INFORMATION ABOUT RESIN" at bounding box center [638, 107] width 150 height 15
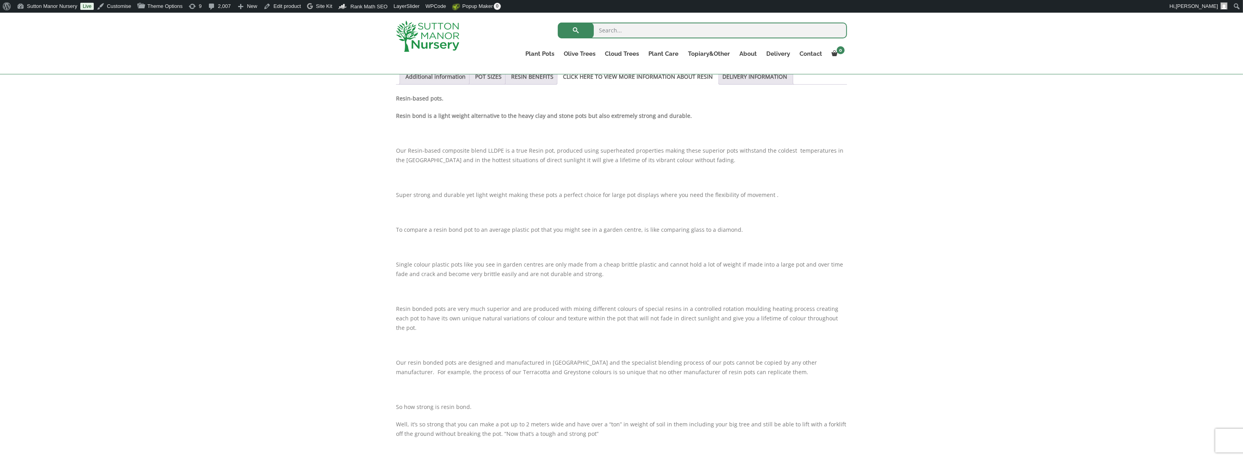
scroll to position [395, 0]
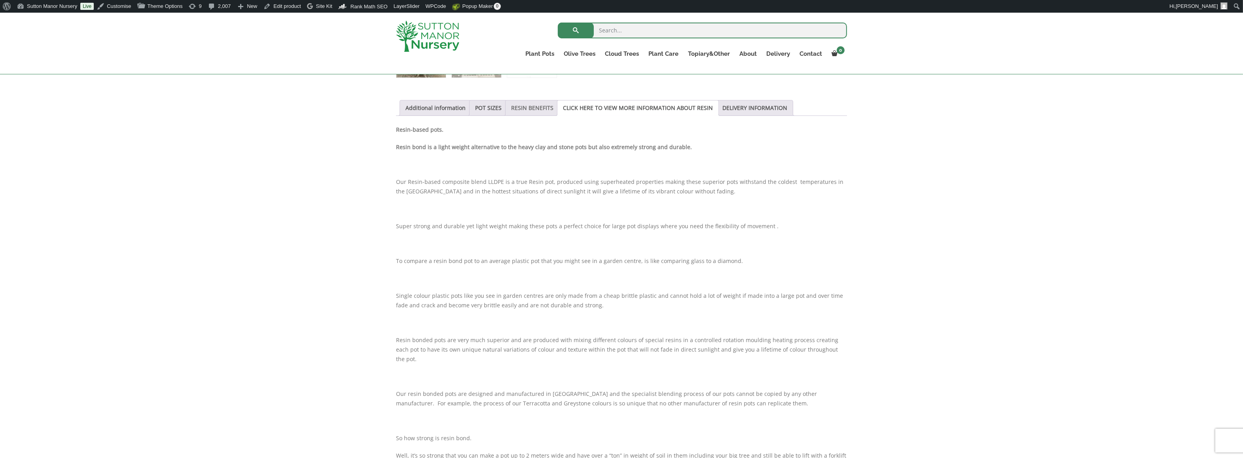
click at [534, 114] on link "RESIN BENEFITS" at bounding box center [532, 107] width 42 height 15
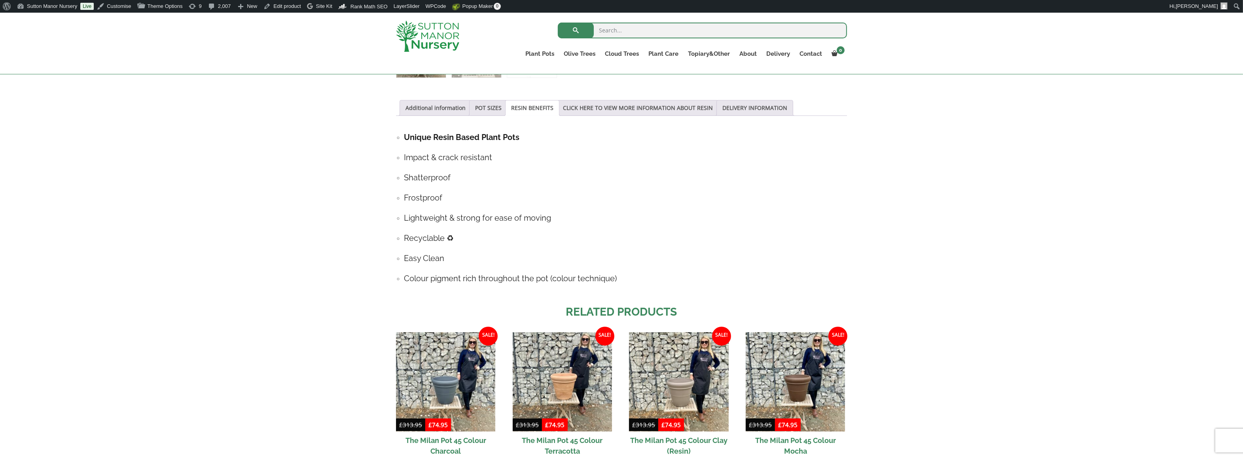
click at [516, 106] on link "RESIN BENEFITS" at bounding box center [532, 107] width 42 height 15
click at [480, 108] on link "POT SIZES" at bounding box center [488, 107] width 27 height 15
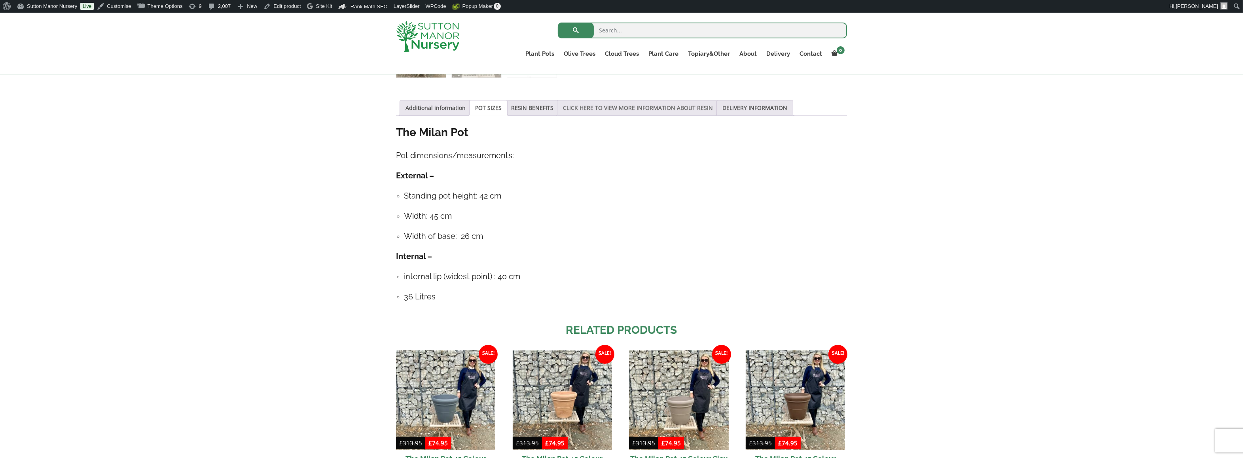
click at [592, 104] on link "CLICK HERE TO VIEW MORE INFORMATION ABOUT RESIN" at bounding box center [638, 107] width 150 height 15
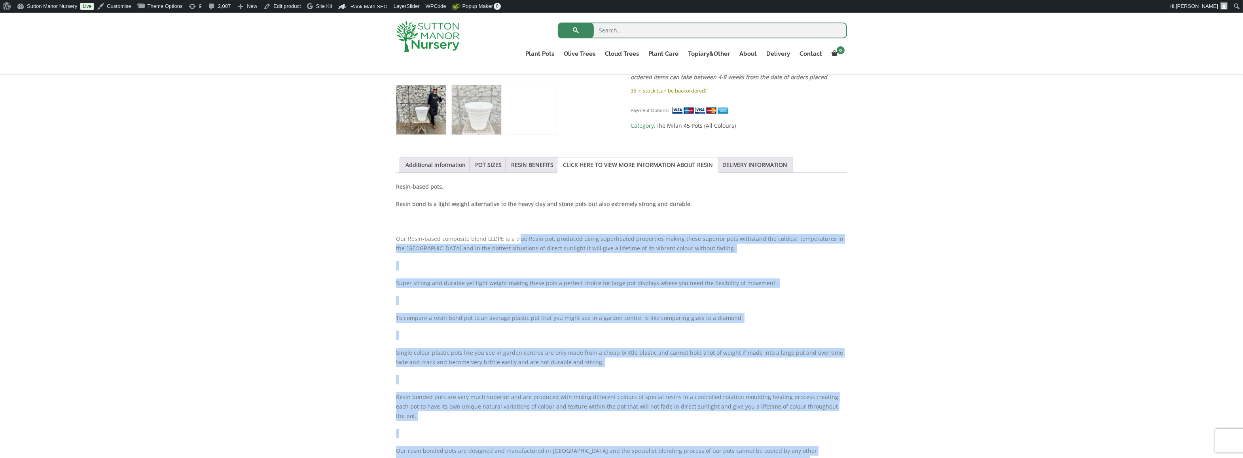
scroll to position [317, 0]
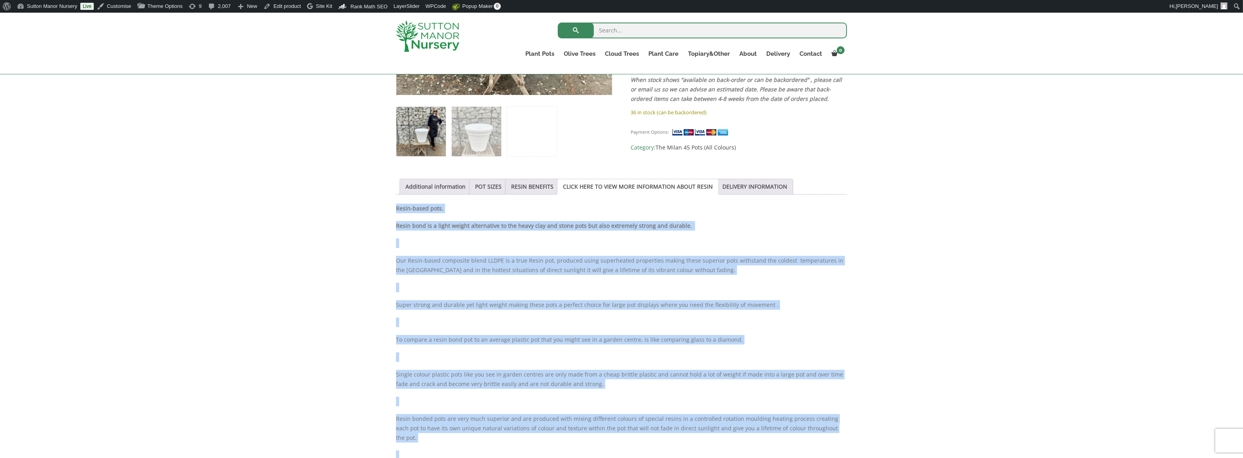
drag, startPoint x: 576, startPoint y: 341, endPoint x: 396, endPoint y: 209, distance: 223.3
click at [396, 209] on div "Resin-based pots. Resin bond is a light weight alternative to the heavy clay an…" at bounding box center [621, 380] width 451 height 353
copy div "Resin-based pots. Resin bond is a light weight alternative to the heavy clay an…"
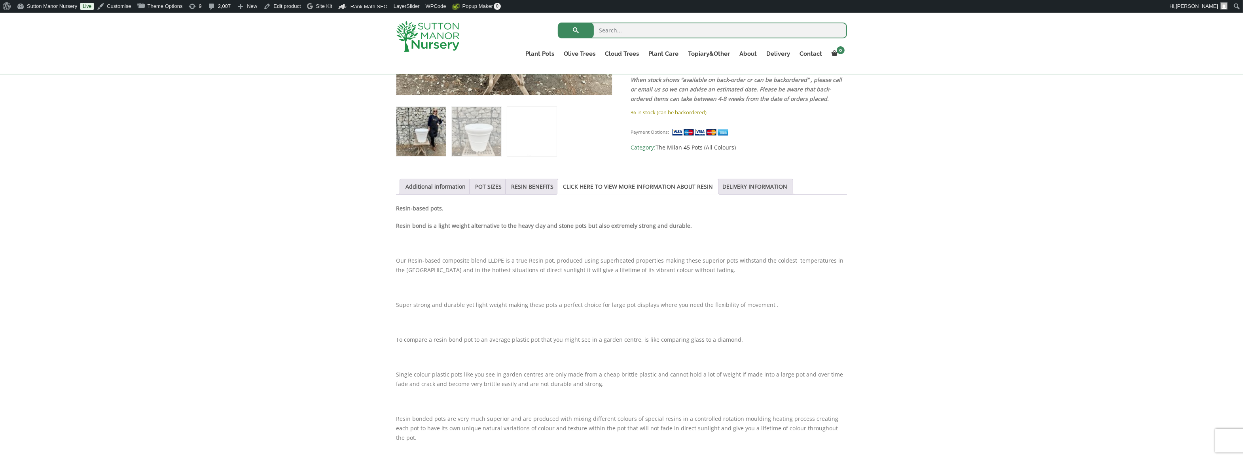
click at [272, 153] on div "Sale! 🔍 The Milan Pot 45 Colour Snow White £ 313.95 Original price was: £313.95…" at bounding box center [621, 336] width 1243 height 942
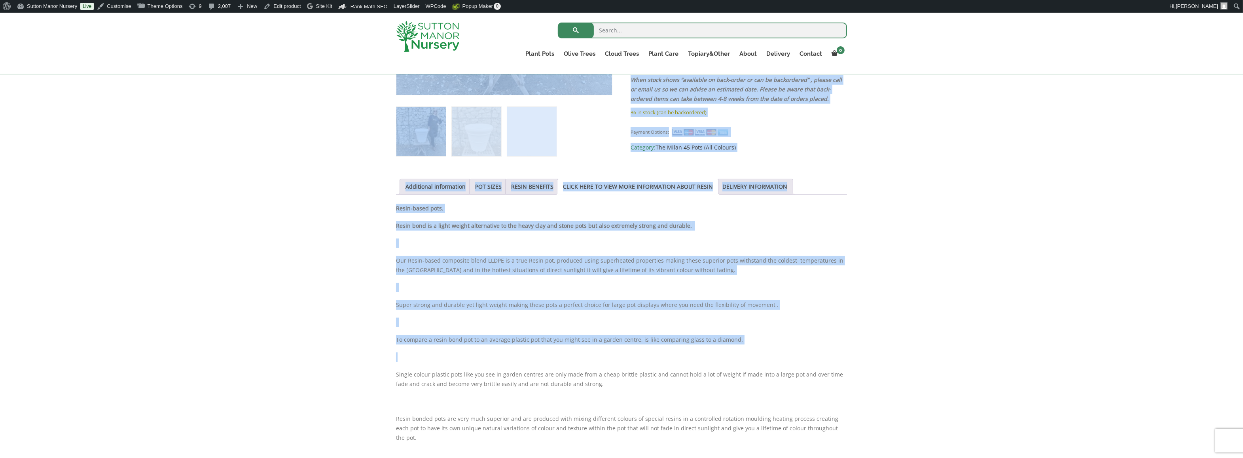
drag, startPoint x: 361, startPoint y: 288, endPoint x: 458, endPoint y: 361, distance: 121.8
click at [458, 361] on div "Sale! 🔍 The Milan Pot 45 Colour Snow White £ 313.95 Original price was: £313.95…" at bounding box center [621, 336] width 1243 height 942
click at [492, 351] on div "Resin-based pots. Resin bond is a light weight alternative to the heavy clay an…" at bounding box center [621, 380] width 451 height 353
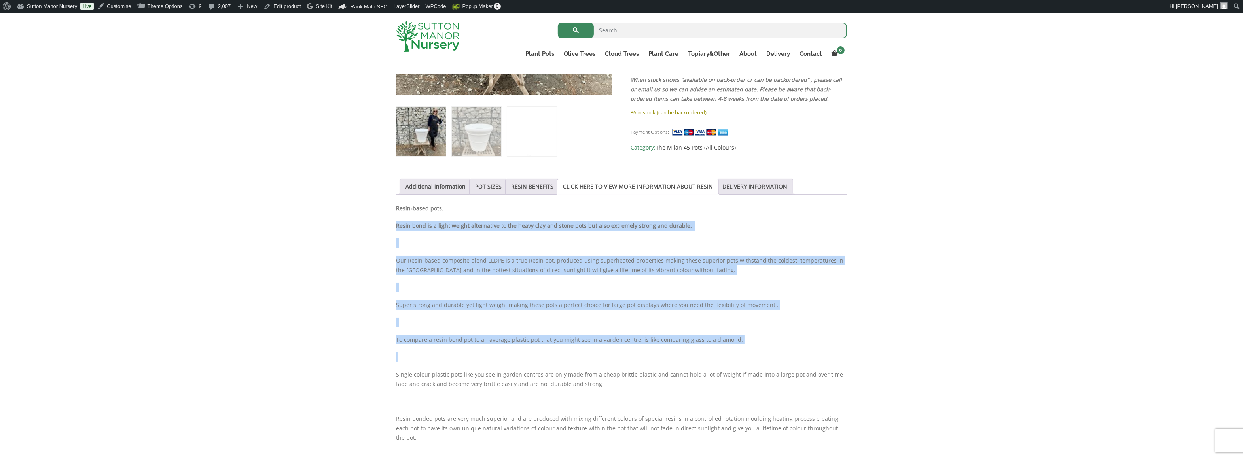
drag, startPoint x: 686, startPoint y: 356, endPoint x: 391, endPoint y: 221, distance: 323.7
click at [391, 221] on div "Sale! 🔍 The Milan Pot 45 Colour Snow White £ 313.95 Original price was: £313.95…" at bounding box center [621, 336] width 463 height 926
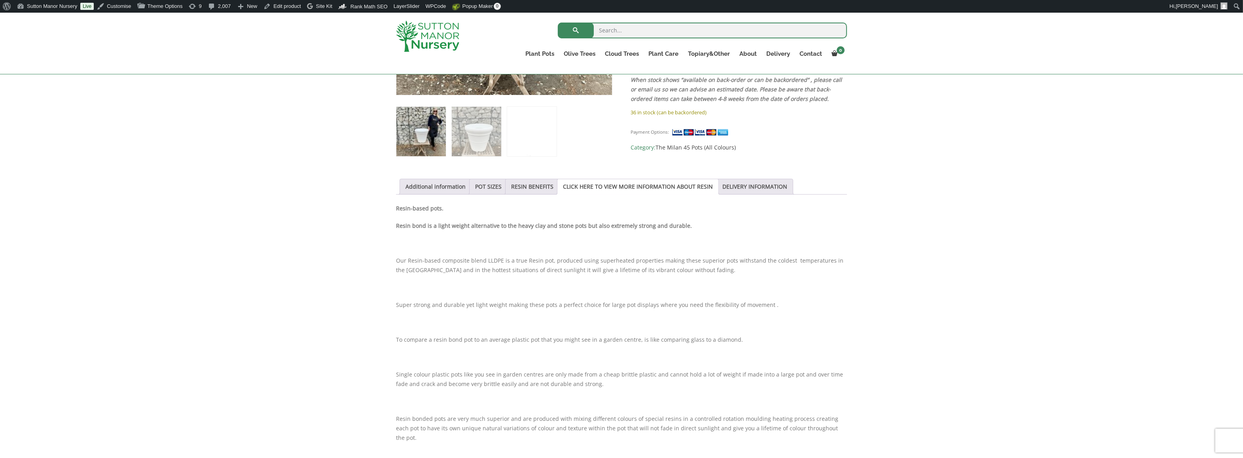
click at [385, 201] on div "Sale! 🔍 The Milan Pot 45 Colour Snow White £ 313.95 Original price was: £313.95…" at bounding box center [621, 336] width 1243 height 942
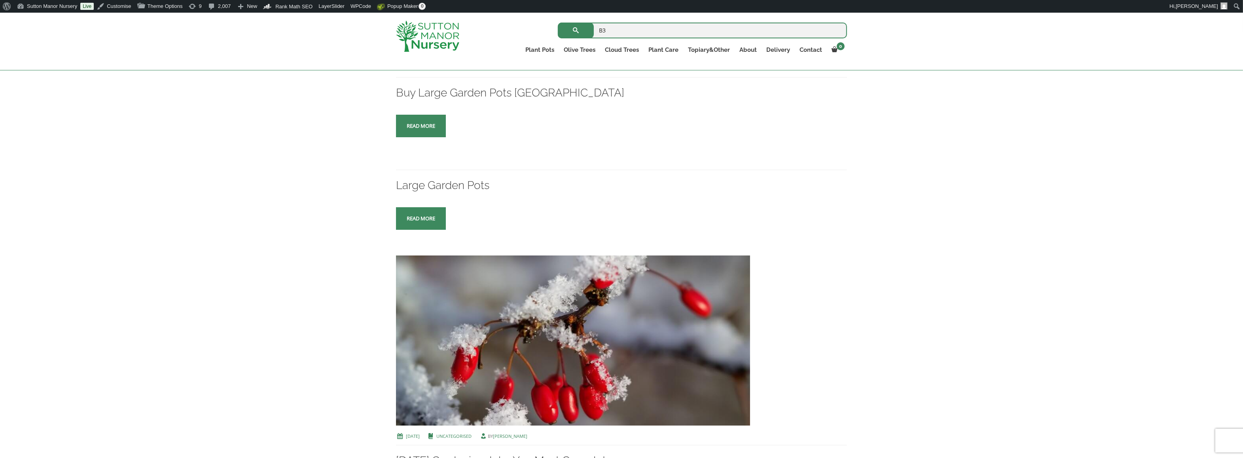
scroll to position [40, 0]
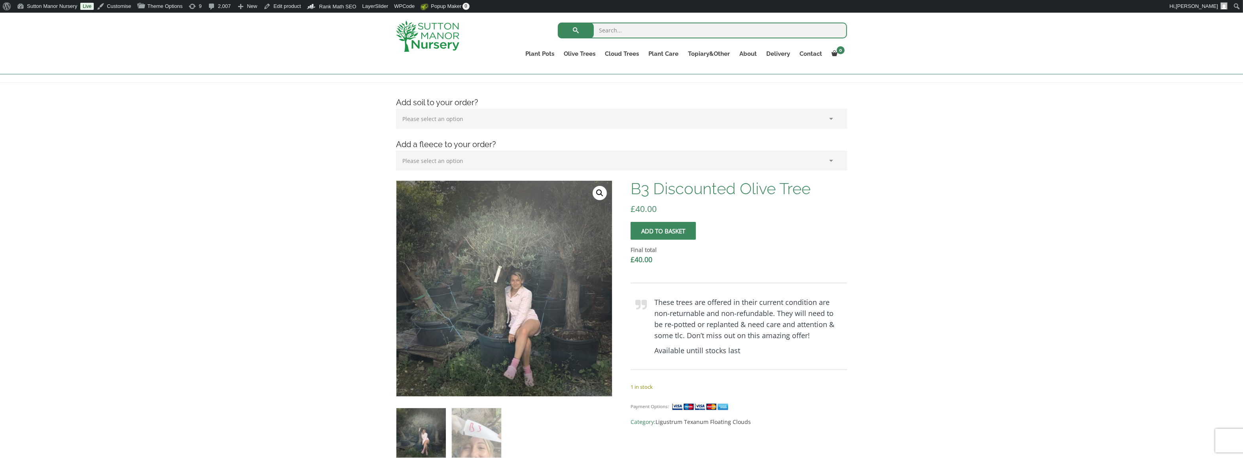
scroll to position [119, 0]
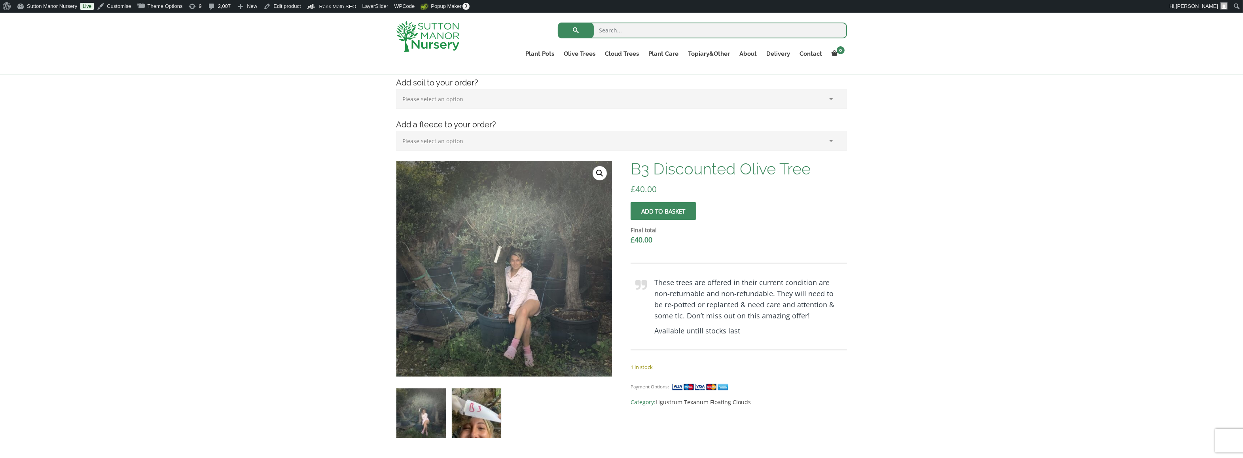
drag, startPoint x: 471, startPoint y: 419, endPoint x: 474, endPoint y: 429, distance: 9.6
click at [471, 419] on img at bounding box center [476, 413] width 49 height 49
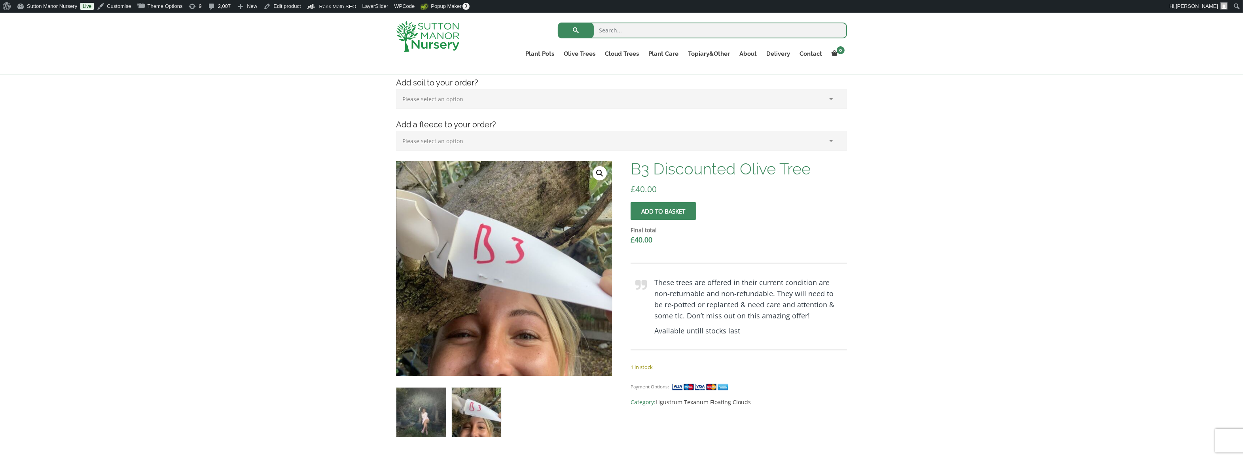
click at [422, 405] on img at bounding box center [420, 412] width 49 height 49
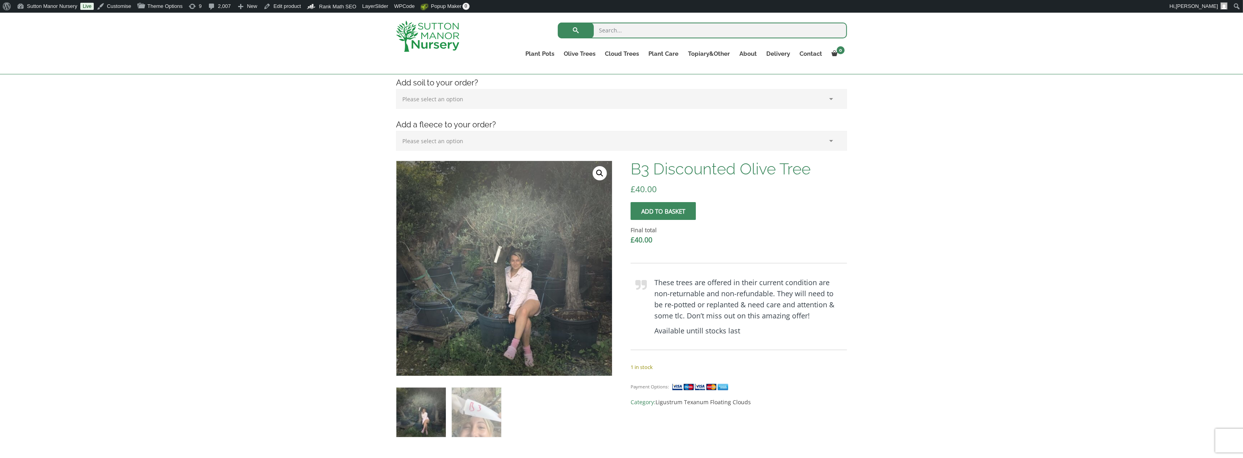
click at [577, 413] on ol at bounding box center [504, 406] width 216 height 61
click at [997, 301] on div "Add soil to your order? Please select an option (x1) 75L Bag (£34.99) (x2) 75L …" at bounding box center [621, 418] width 1243 height 711
